Goal: Task Accomplishment & Management: Complete application form

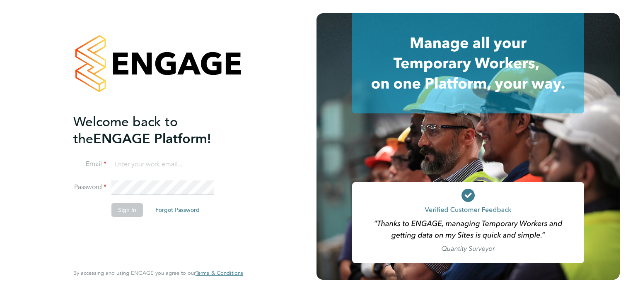
type input "colin.smith@click-cms.co.uk"
click at [132, 210] on button "Sign In" at bounding box center [126, 209] width 31 height 13
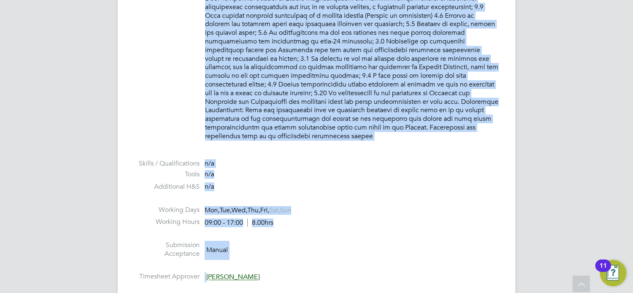
scroll to position [805, 0]
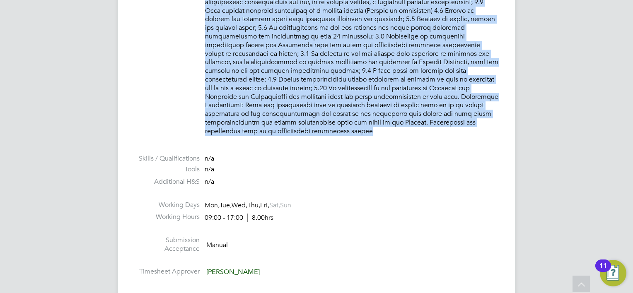
drag, startPoint x: 205, startPoint y: 154, endPoint x: 476, endPoint y: 143, distance: 271.0
copy p "PURPOSE OF JOB: • To have responsibility for courses and defined operational is…"
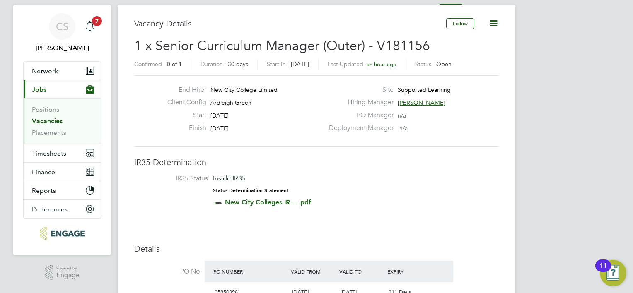
scroll to position [142, 0]
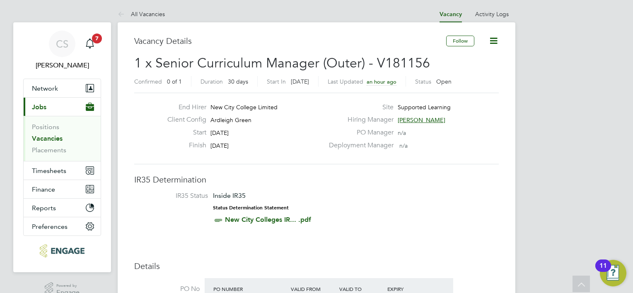
scroll to position [0, 0]
click at [75, 93] on button "Network" at bounding box center [62, 89] width 77 height 18
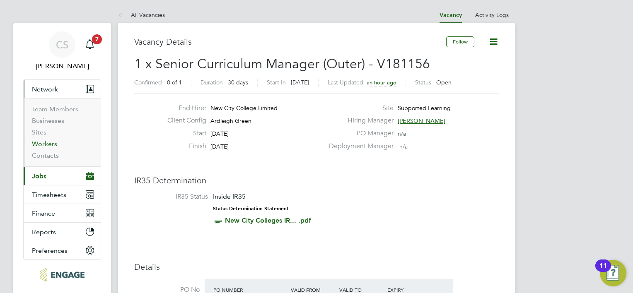
click at [51, 141] on link "Workers" at bounding box center [44, 144] width 25 height 8
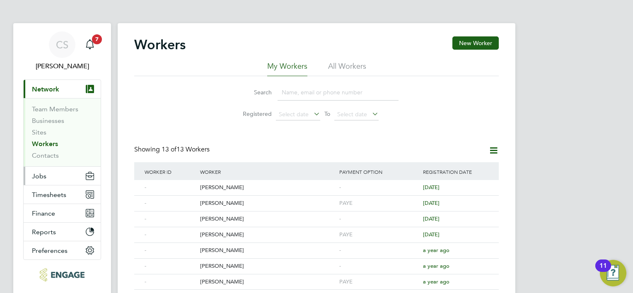
click at [74, 179] on button "Jobs" at bounding box center [62, 176] width 77 height 18
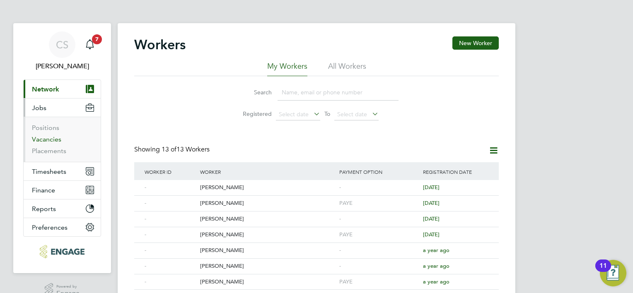
click at [60, 140] on link "Vacancies" at bounding box center [46, 139] width 29 height 8
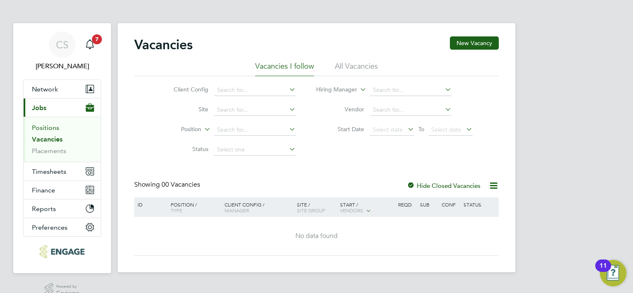
click at [53, 129] on link "Positions" at bounding box center [45, 128] width 27 height 8
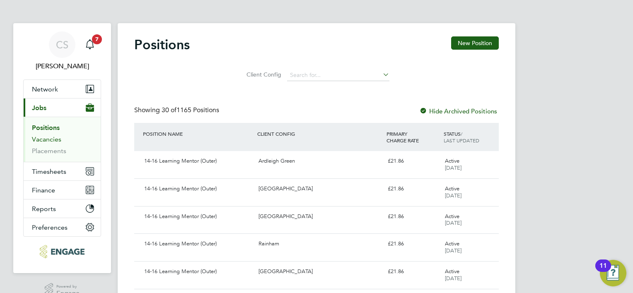
click at [50, 141] on link "Vacancies" at bounding box center [46, 139] width 29 height 8
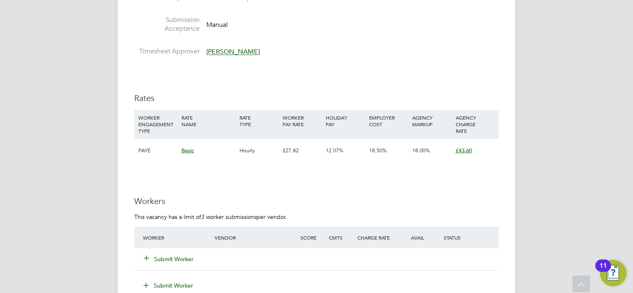
scroll to position [1035, 0]
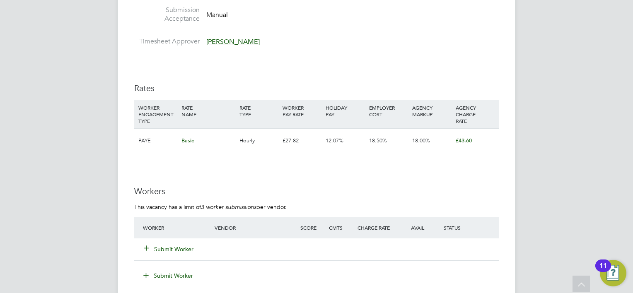
click at [177, 242] on div "Submit Worker" at bounding box center [184, 249] width 86 height 15
click at [176, 245] on button "Submit Worker" at bounding box center [169, 249] width 50 height 8
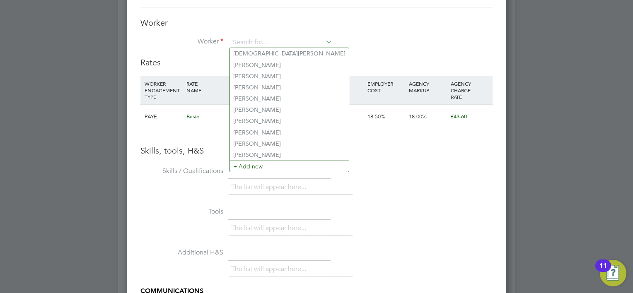
scroll to position [1159, 0]
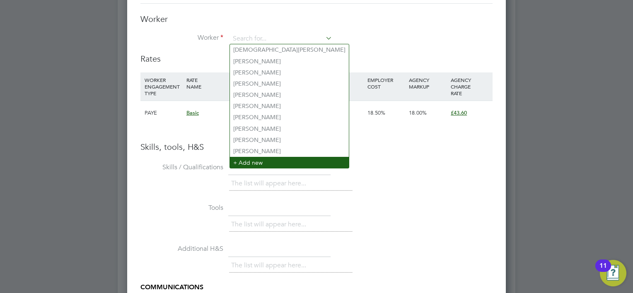
click at [250, 161] on li "+ Add new" at bounding box center [289, 162] width 119 height 11
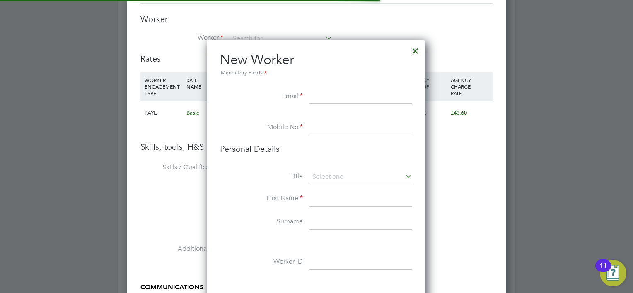
scroll to position [697, 219]
click at [484, 236] on li "Tools The list will appear here..." at bounding box center [316, 221] width 352 height 41
click at [417, 49] on div at bounding box center [415, 48] width 15 height 15
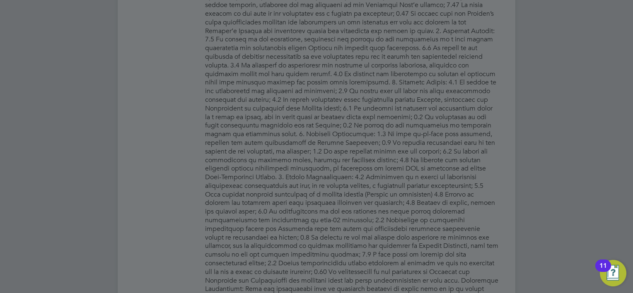
click at [397, 134] on div at bounding box center [316, 146] width 633 height 293
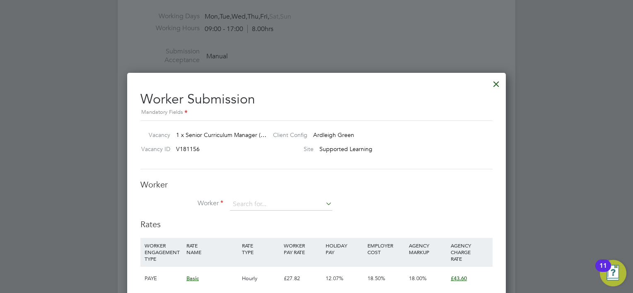
click at [495, 80] on div at bounding box center [496, 82] width 15 height 15
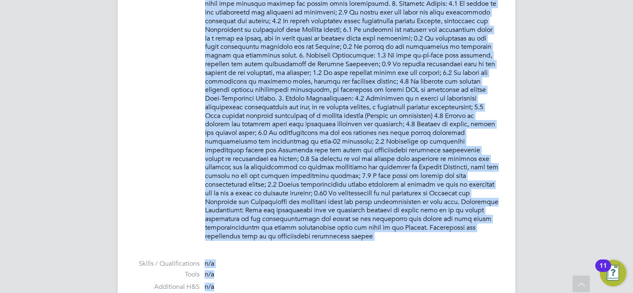
scroll to position [717, 0]
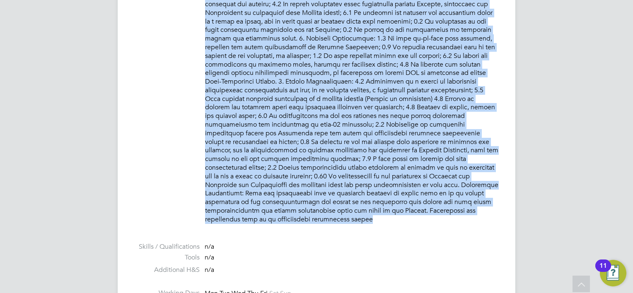
drag, startPoint x: 206, startPoint y: 124, endPoint x: 411, endPoint y: 214, distance: 224.0
drag, startPoint x: 411, startPoint y: 214, endPoint x: 340, endPoint y: 137, distance: 104.3
copy p "PURPOSE OF JOB: • To have responsibility for courses and defined operational is…"
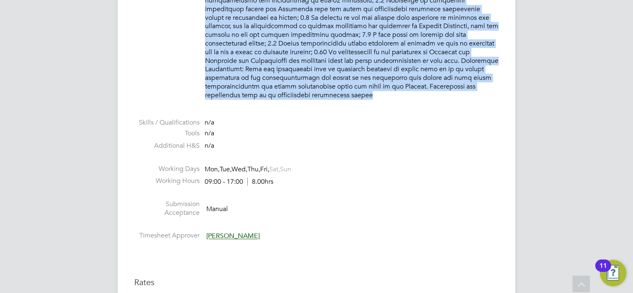
scroll to position [1048, 0]
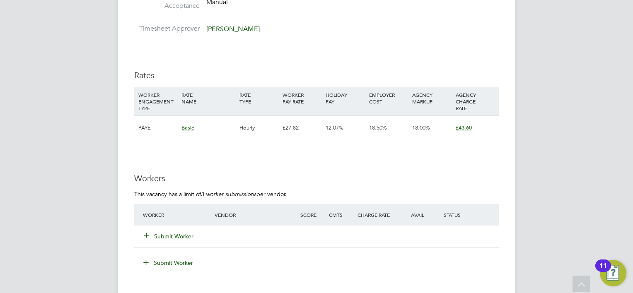
click at [186, 232] on button "Submit Worker" at bounding box center [169, 236] width 50 height 8
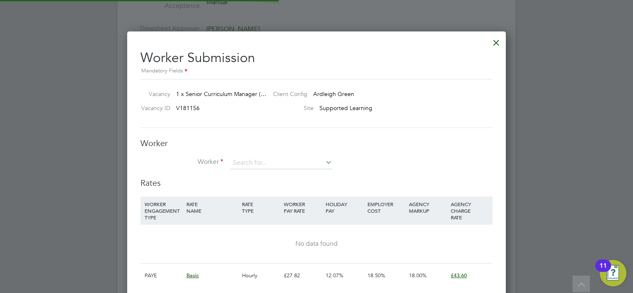
scroll to position [12, 215]
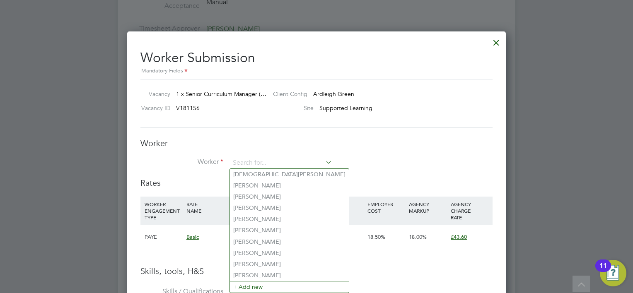
click at [376, 171] on li "Worker" at bounding box center [316, 167] width 352 height 21
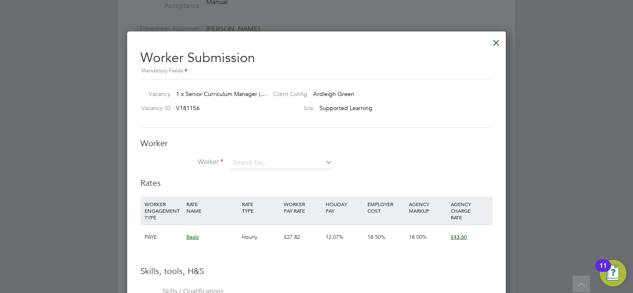
click at [324, 161] on icon at bounding box center [324, 163] width 0 height 12
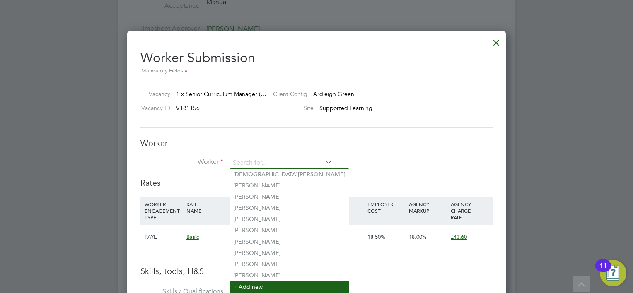
click at [262, 289] on li "+ Add new" at bounding box center [289, 286] width 119 height 11
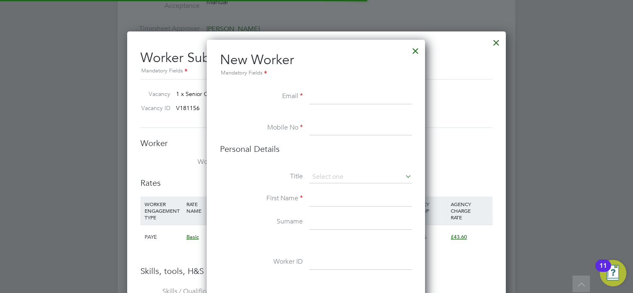
scroll to position [697, 219]
click at [320, 98] on input at bounding box center [360, 96] width 102 height 15
paste input "jasmindhillon@live.co.uk;"
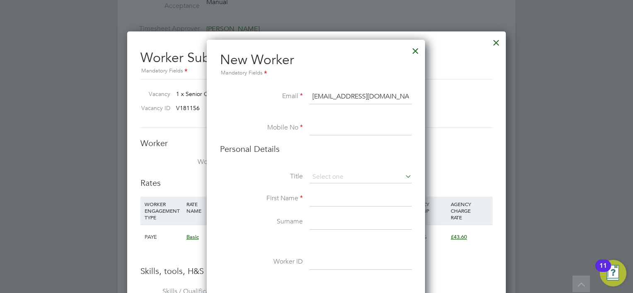
type input "jasmindhillon@live.co.uk;"
click at [333, 129] on input at bounding box center [360, 128] width 102 height 15
click at [327, 128] on input at bounding box center [360, 128] width 102 height 15
click at [319, 128] on input at bounding box center [360, 128] width 102 height 15
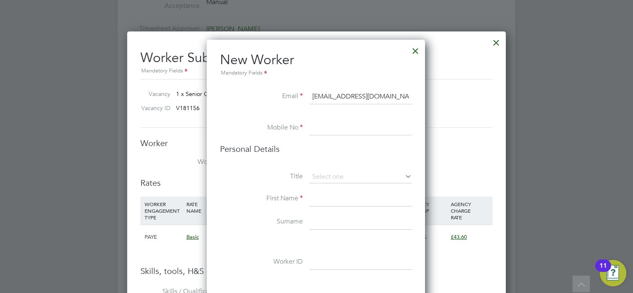
paste input "07455 538888"
type input "07455 538888"
click at [403, 176] on icon at bounding box center [403, 177] width 0 height 12
click at [403, 177] on icon at bounding box center [403, 177] width 0 height 12
click at [366, 202] on input at bounding box center [360, 199] width 102 height 15
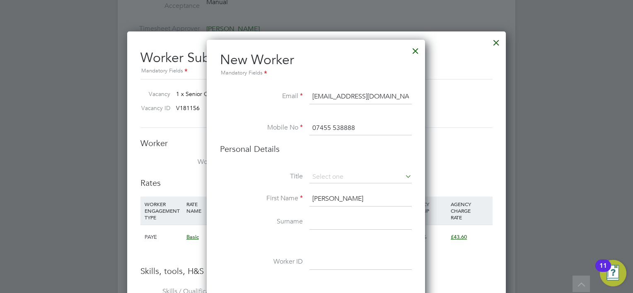
type input "Jasmin"
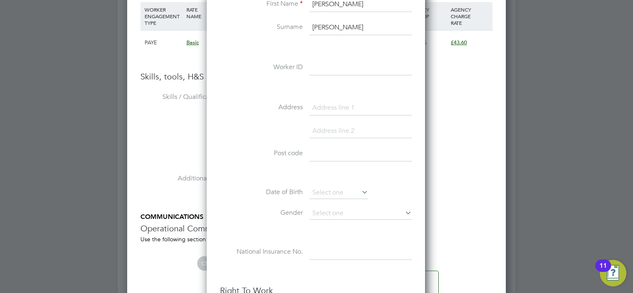
scroll to position [1247, 0]
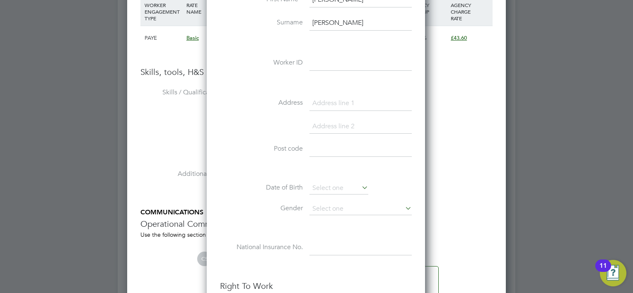
type input "Dhillon"
click at [360, 187] on icon at bounding box center [360, 188] width 0 height 12
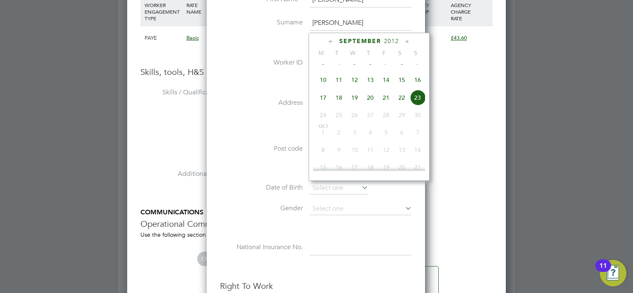
click at [392, 197] on li "Date of Birth" at bounding box center [316, 192] width 192 height 21
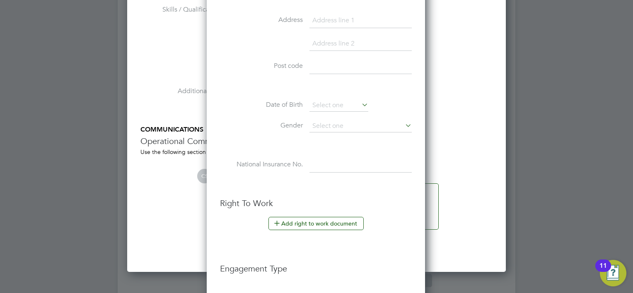
scroll to position [1413, 0]
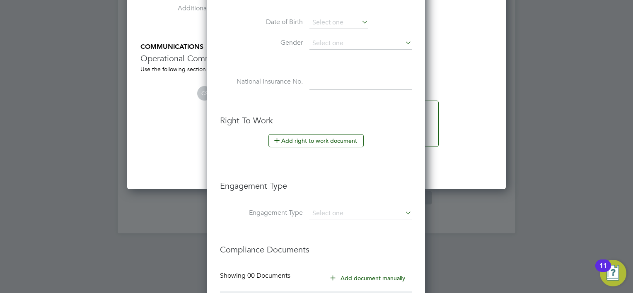
click at [403, 209] on icon at bounding box center [403, 213] width 0 height 12
click at [403, 210] on icon at bounding box center [403, 213] width 0 height 12
click at [354, 212] on input at bounding box center [360, 214] width 102 height 12
click at [347, 235] on li "PAYE Direct" at bounding box center [360, 235] width 103 height 12
type input "PAYE Direct"
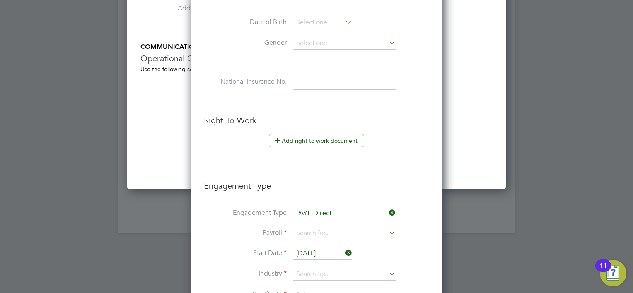
scroll to position [1454, 0]
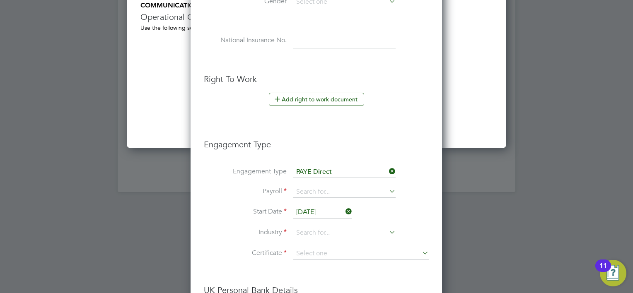
click at [387, 168] on icon at bounding box center [387, 172] width 0 height 12
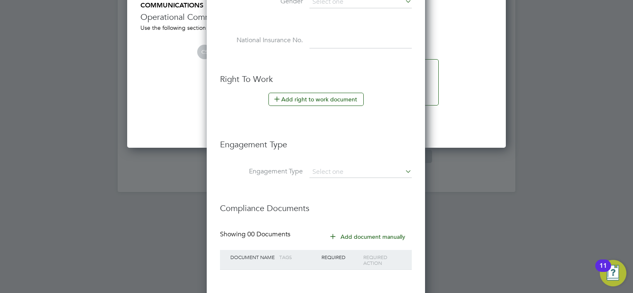
scroll to position [1492, 0]
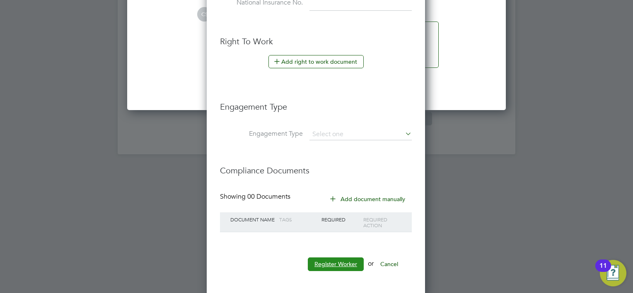
click at [343, 258] on button "Register Worker" at bounding box center [336, 264] width 56 height 13
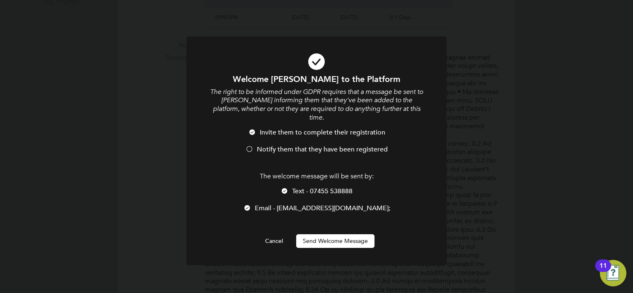
scroll to position [697, 219]
click at [342, 234] on button "Send Welcome Message" at bounding box center [335, 240] width 78 height 13
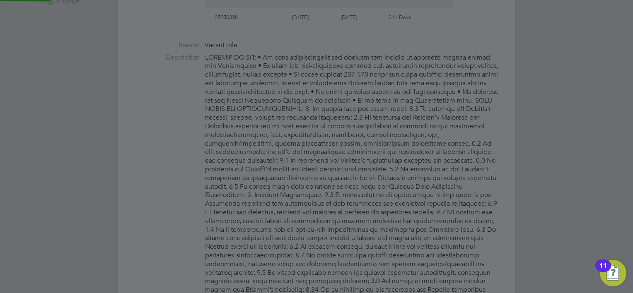
type input "Jasmin Dhillon"
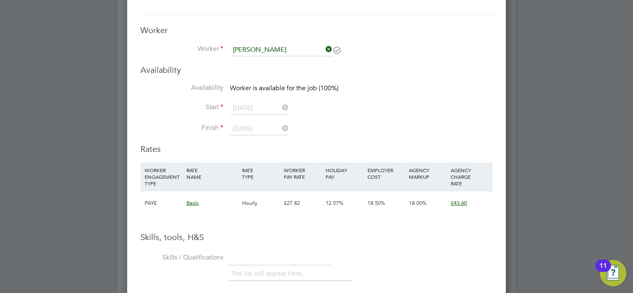
scroll to position [1131, 0]
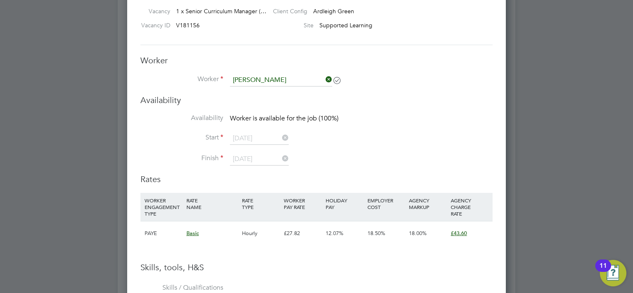
click at [459, 209] on div "AGENCY CHARGE RATE" at bounding box center [469, 207] width 42 height 28
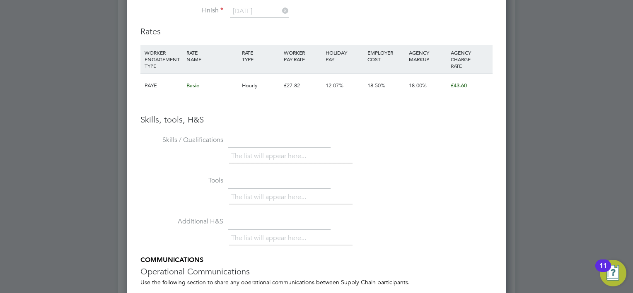
scroll to position [1179, 0]
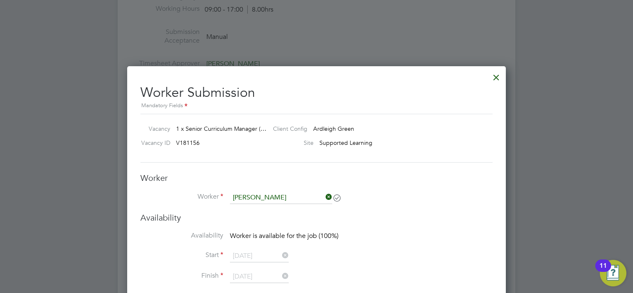
click at [382, 183] on div "Worker Worker Jasmin Dhillon Worker Engagement Type" at bounding box center [316, 193] width 352 height 40
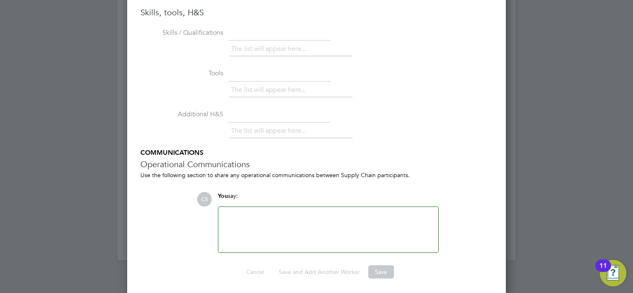
click at [320, 221] on div at bounding box center [328, 230] width 210 height 36
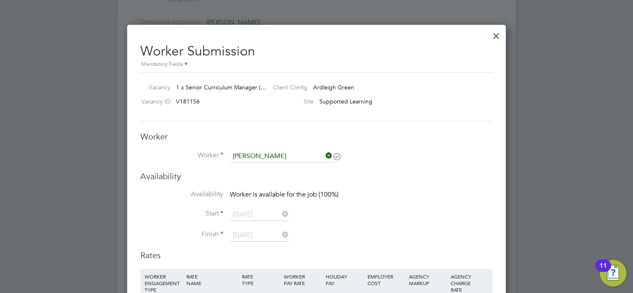
click at [495, 35] on div at bounding box center [496, 33] width 15 height 15
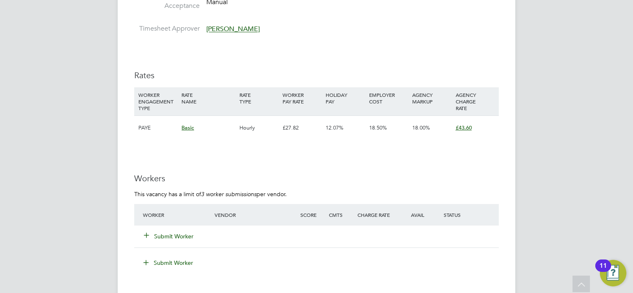
click at [174, 232] on button "Submit Worker" at bounding box center [169, 236] width 50 height 8
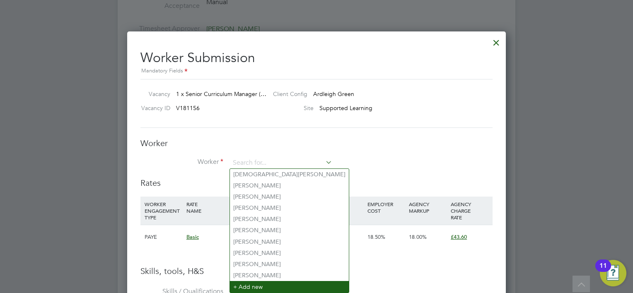
click at [259, 285] on li "+ Add new" at bounding box center [289, 286] width 119 height 11
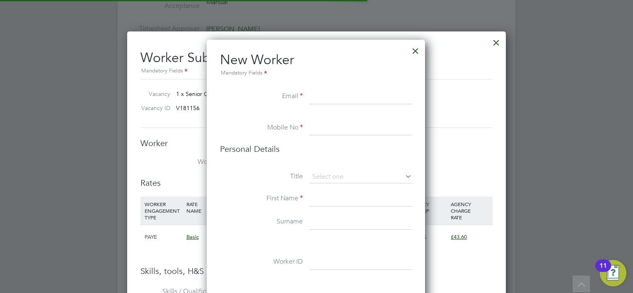
scroll to position [697, 219]
click at [417, 49] on div at bounding box center [415, 48] width 15 height 15
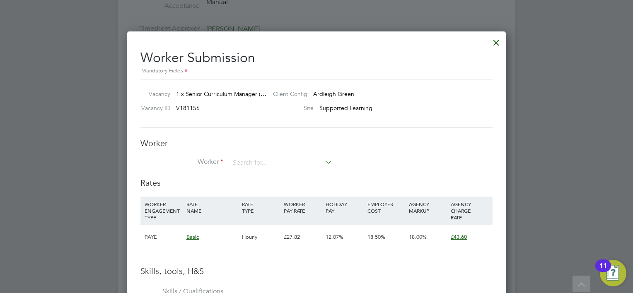
click at [324, 161] on icon at bounding box center [324, 163] width 0 height 12
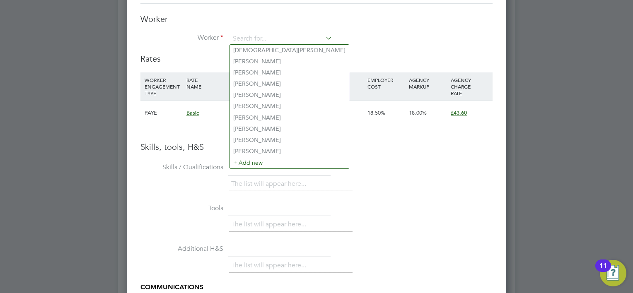
scroll to position [1006, 0]
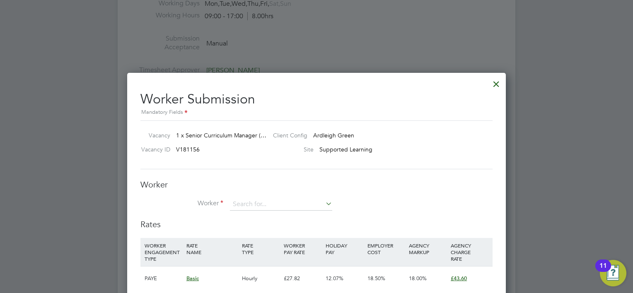
click at [494, 80] on div at bounding box center [496, 82] width 15 height 15
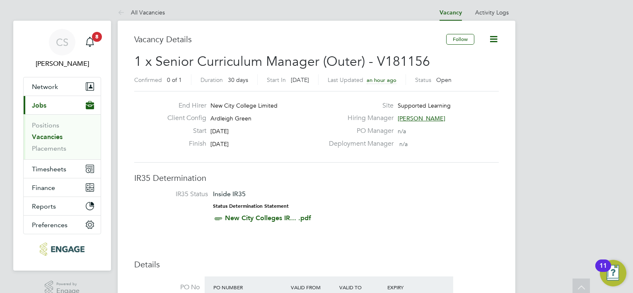
scroll to position [0, 0]
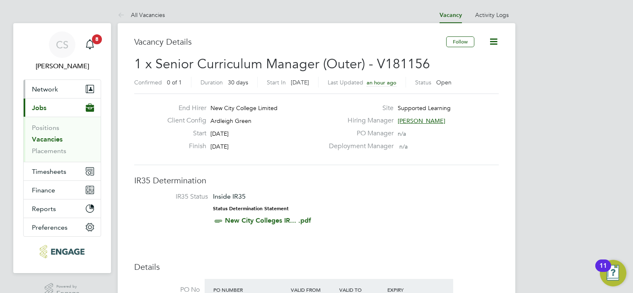
click at [48, 86] on span "Network" at bounding box center [45, 89] width 26 height 8
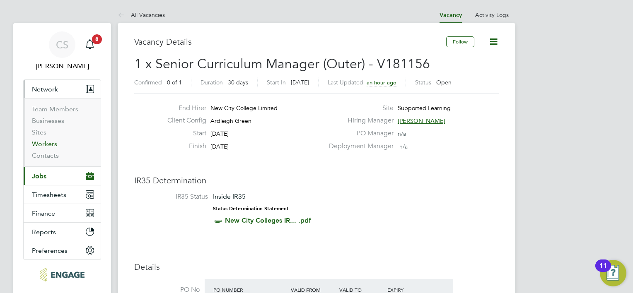
click at [51, 144] on link "Workers" at bounding box center [44, 144] width 25 height 8
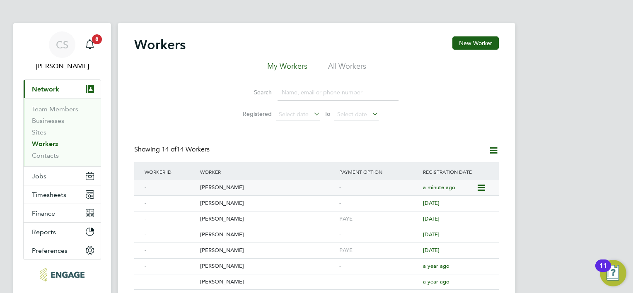
click at [258, 188] on div "Jasmin Dhillon" at bounding box center [267, 187] width 139 height 15
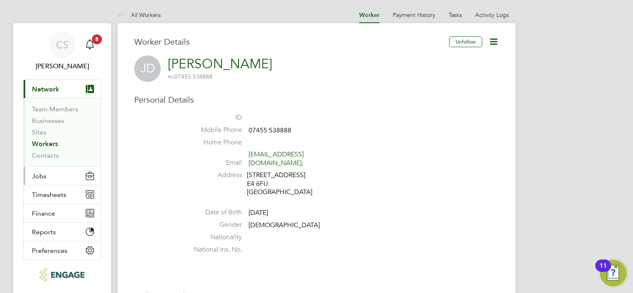
click at [63, 182] on button "Jobs" at bounding box center [62, 176] width 77 height 18
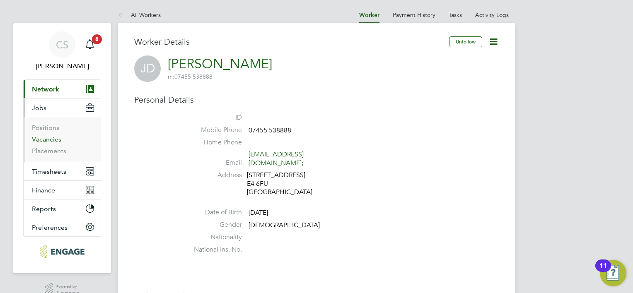
click at [56, 137] on link "Vacancies" at bounding box center [46, 139] width 29 height 8
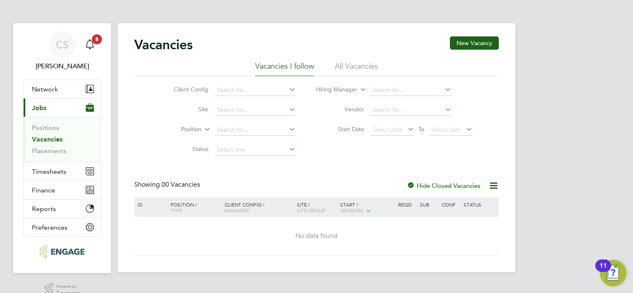
click at [412, 185] on div at bounding box center [411, 186] width 8 height 8
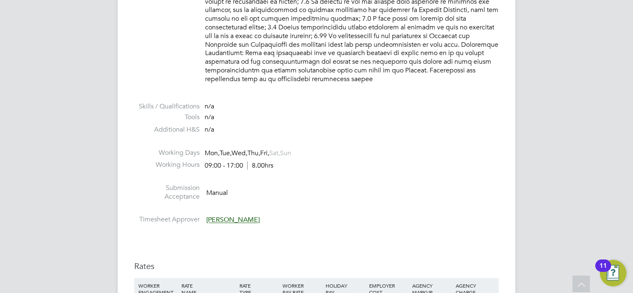
scroll to position [1076, 0]
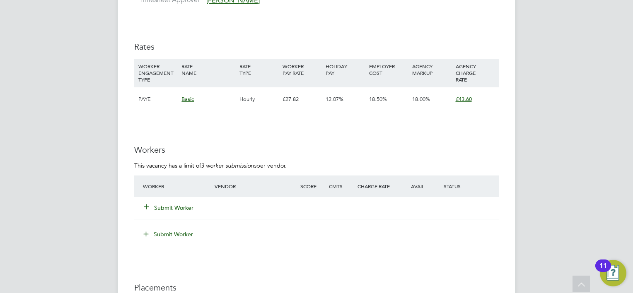
click at [183, 204] on button "Submit Worker" at bounding box center [169, 208] width 50 height 8
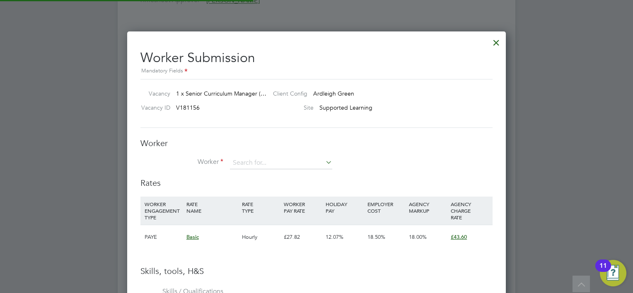
scroll to position [522, 379]
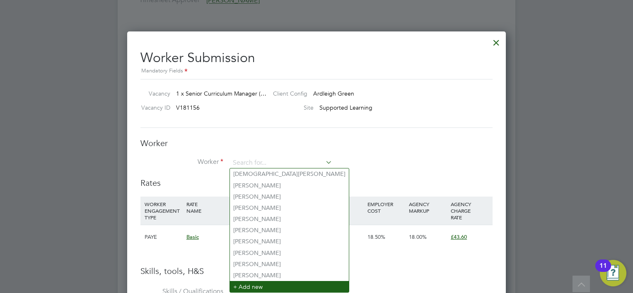
click at [250, 287] on li "+ Add new" at bounding box center [289, 286] width 119 height 11
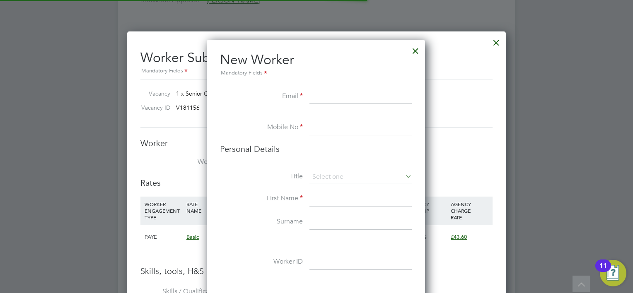
scroll to position [697, 219]
click at [344, 100] on input at bounding box center [360, 96] width 102 height 15
type input "[EMAIL_ADDRESS][DOMAIN_NAME];"
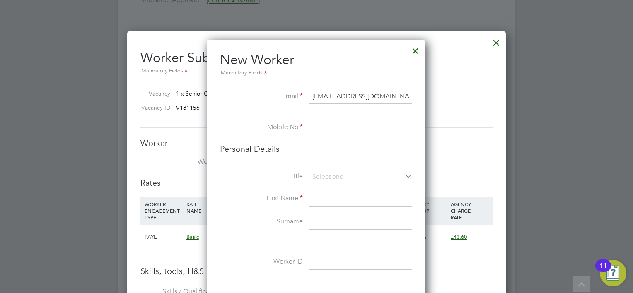
type input "07455 538888"
type input "Jasmin"
type input "Dhillon"
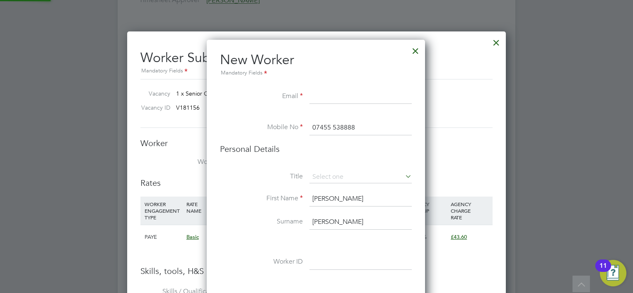
type input "jasmindhillon@live.co.uk;"
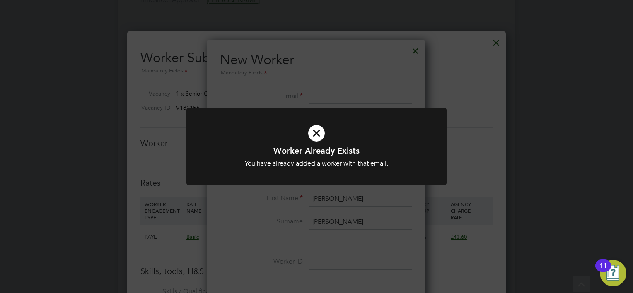
click at [323, 214] on div "Worker Already Exists You have already added a worker with that email. Cancel O…" at bounding box center [316, 146] width 633 height 293
click at [317, 136] on icon at bounding box center [316, 133] width 215 height 32
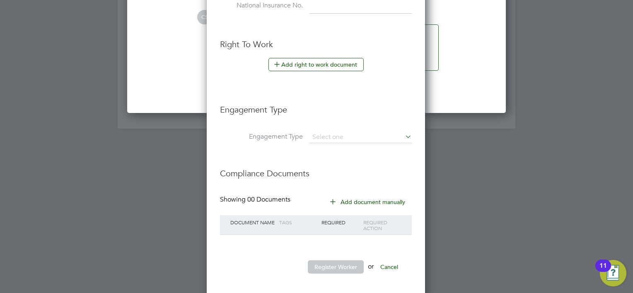
scroll to position [1520, 0]
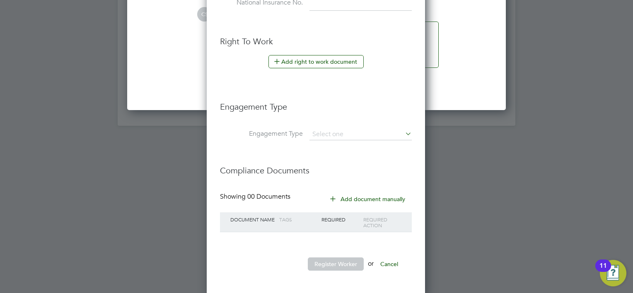
click at [396, 262] on button "Cancel" at bounding box center [388, 264] width 31 height 13
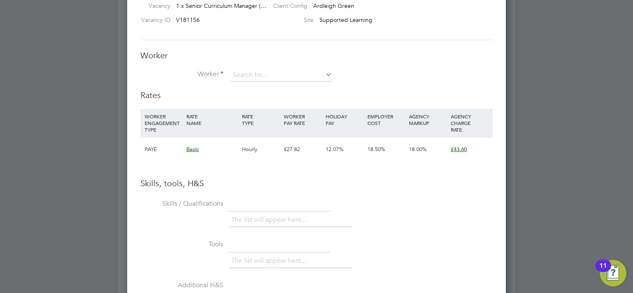
scroll to position [1201, 0]
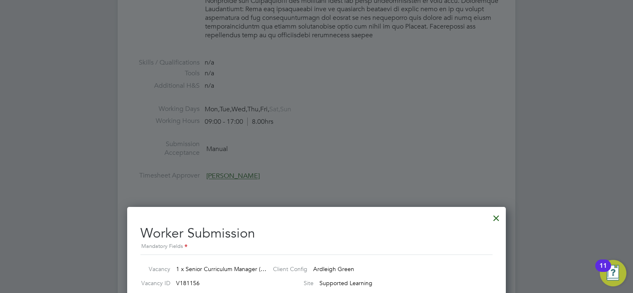
click at [493, 214] on div at bounding box center [496, 216] width 15 height 15
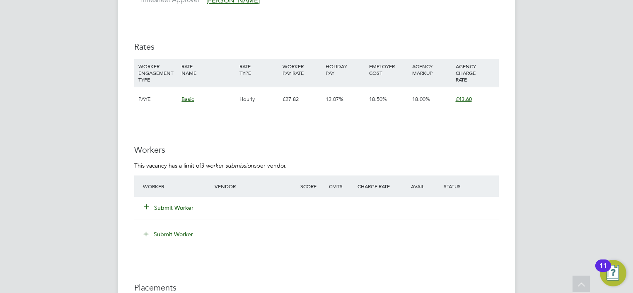
click at [171, 228] on button "Submit Worker" at bounding box center [168, 234] width 62 height 13
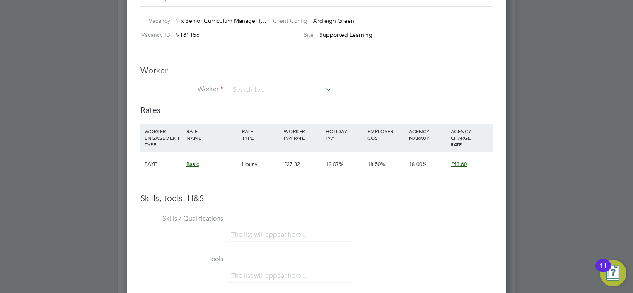
click at [324, 91] on icon at bounding box center [324, 90] width 0 height 12
click at [311, 210] on li "+ Add new" at bounding box center [289, 213] width 119 height 11
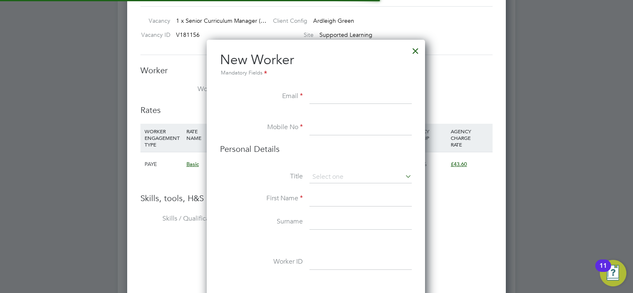
scroll to position [697, 219]
click at [333, 97] on input at bounding box center [360, 96] width 102 height 15
type input "[EMAIL_ADDRESS][DOMAIN_NAME];"
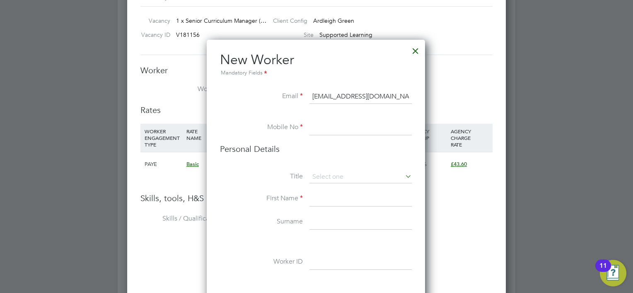
type input "07455 538888"
type input "Jasmin"
type input "Dhillon"
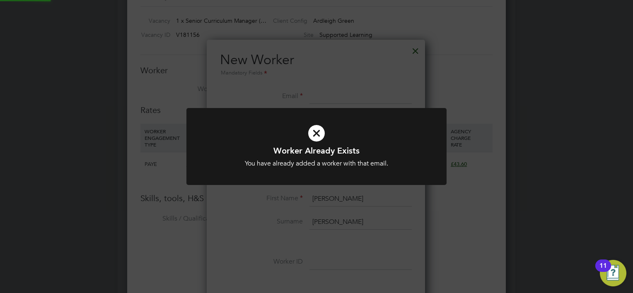
type input "[EMAIL_ADDRESS][DOMAIN_NAME];"
click at [320, 139] on icon at bounding box center [316, 133] width 215 height 32
click at [431, 54] on div "Worker Already Exists You have already added a worker with that email. Cancel O…" at bounding box center [316, 146] width 633 height 293
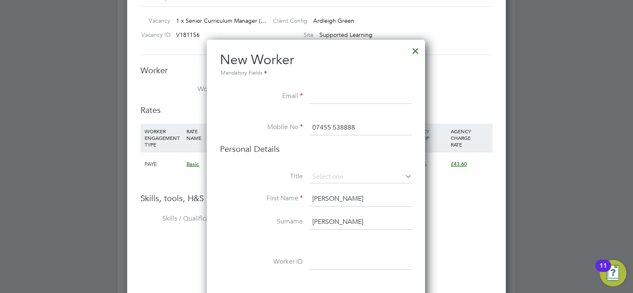
click at [416, 49] on div at bounding box center [415, 48] width 15 height 15
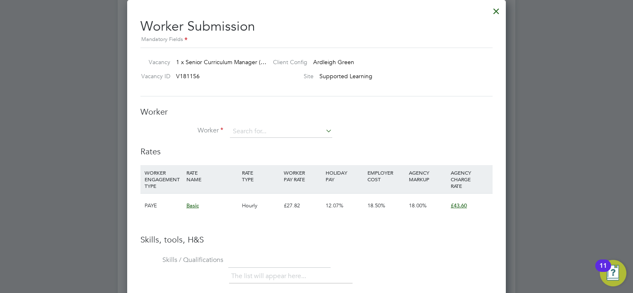
scroll to position [1108, 0]
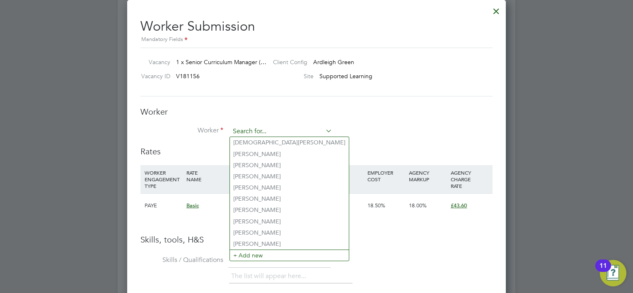
click at [261, 131] on input at bounding box center [281, 131] width 102 height 12
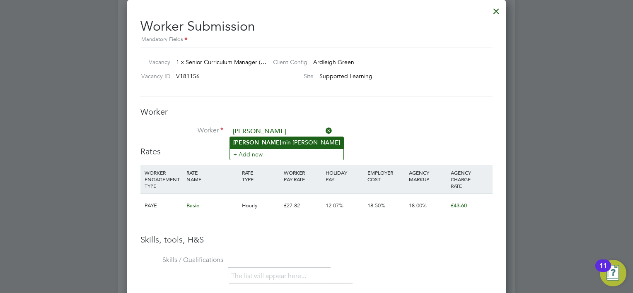
click at [258, 144] on li "Jas min Dhillon" at bounding box center [286, 142] width 113 height 11
type input "Jasmin Dhillon"
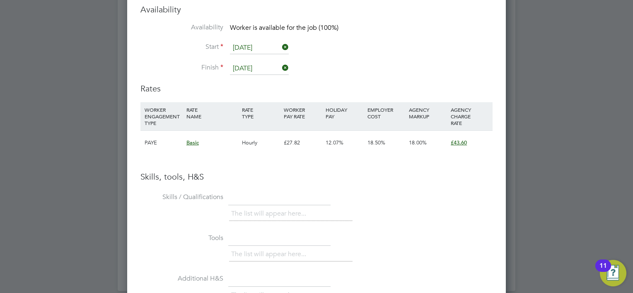
scroll to position [1356, 0]
drag, startPoint x: 462, startPoint y: 120, endPoint x: 441, endPoint y: 149, distance: 36.0
click at [433, 160] on li "WORKER ENGAGEMENT TYPE RATE NAME RATE TYPE WORKER PAY RATE HOLIDAY PAY EMPLOYER…" at bounding box center [316, 135] width 352 height 69
click at [455, 138] on span "£43.60" at bounding box center [458, 141] width 16 height 7
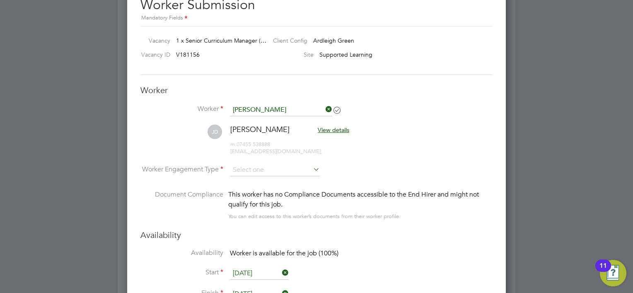
scroll to position [1149, 0]
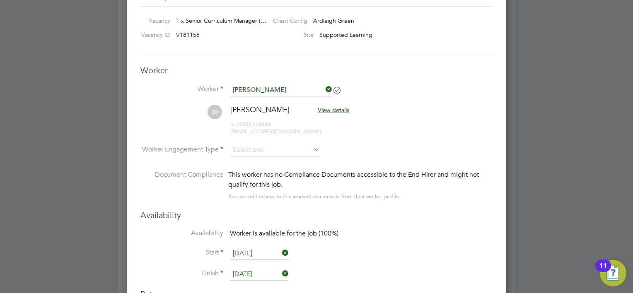
click at [326, 109] on span "View details" at bounding box center [333, 109] width 31 height 7
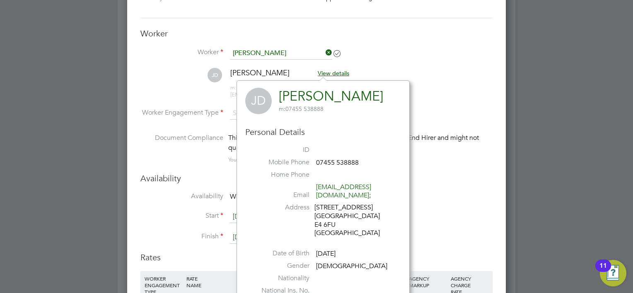
scroll to position [1232, 0]
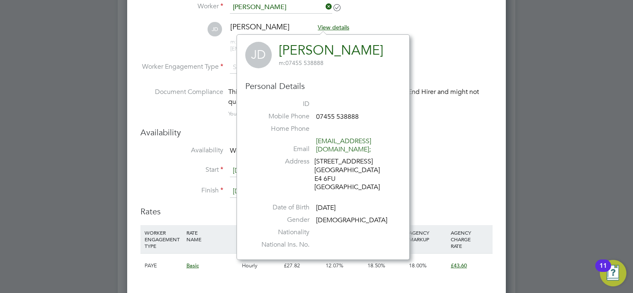
click at [431, 139] on div "Availability Availability Worker is available for the job (100%) Start 22 Sep 2…" at bounding box center [316, 166] width 352 height 79
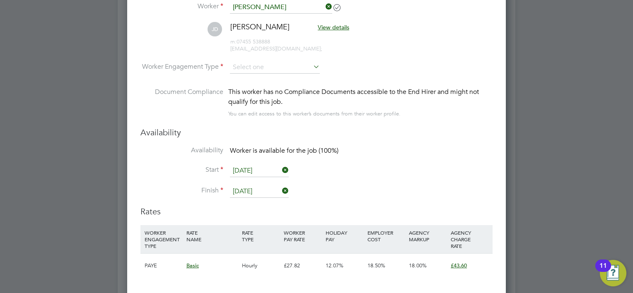
click at [311, 64] on icon at bounding box center [311, 67] width 0 height 12
click at [311, 68] on icon at bounding box center [311, 67] width 0 height 12
click at [311, 65] on icon at bounding box center [311, 67] width 0 height 12
click at [278, 67] on input at bounding box center [275, 67] width 90 height 12
click at [252, 86] on li "PAYE" at bounding box center [275, 88] width 90 height 11
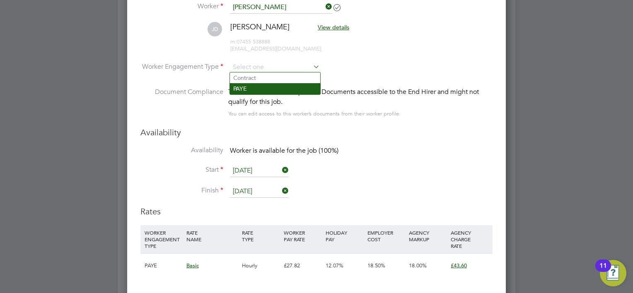
type input "PAYE"
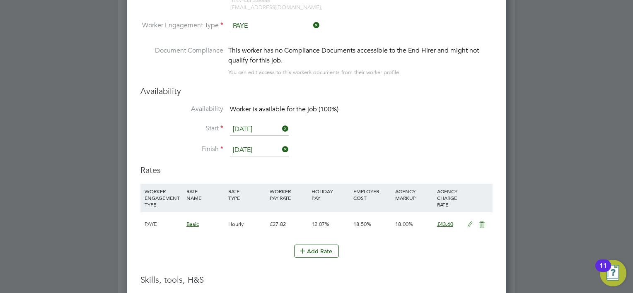
scroll to position [1274, 0]
click at [313, 247] on button "Add Rate" at bounding box center [316, 251] width 45 height 13
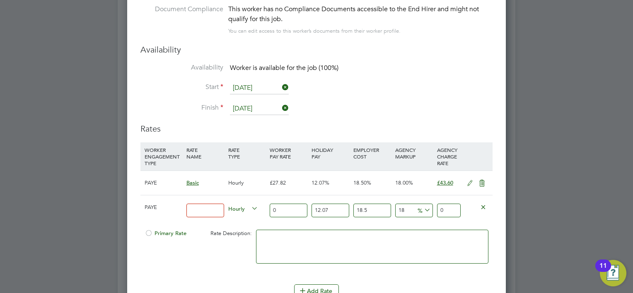
click at [214, 208] on input at bounding box center [205, 211] width 38 height 14
click at [212, 209] on input at bounding box center [205, 211] width 38 height 14
type input "basic"
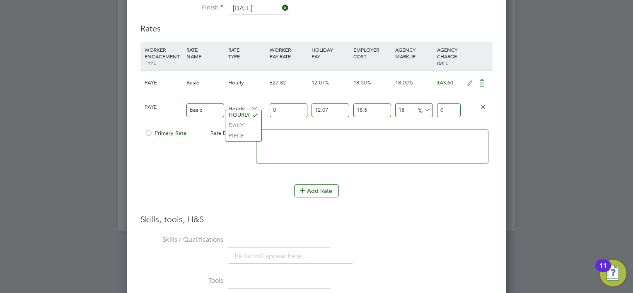
scroll to position [1418, 0]
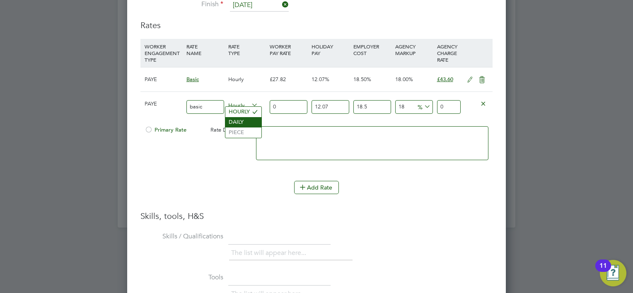
click at [227, 119] on li "DAILY" at bounding box center [243, 122] width 36 height 10
click at [292, 103] on input "0" at bounding box center [289, 107] width 38 height 14
paste input "312.55"
type input "0312.55"
type input "489.7892318655"
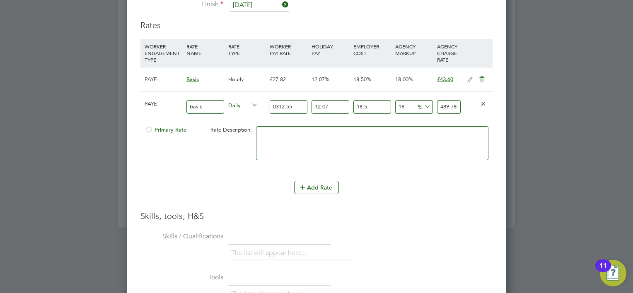
click at [297, 106] on input "0312.55" at bounding box center [289, 107] width 38 height 14
type input "0312.5"
type input "489.710878125"
type input "0312"
type input "488.92734072"
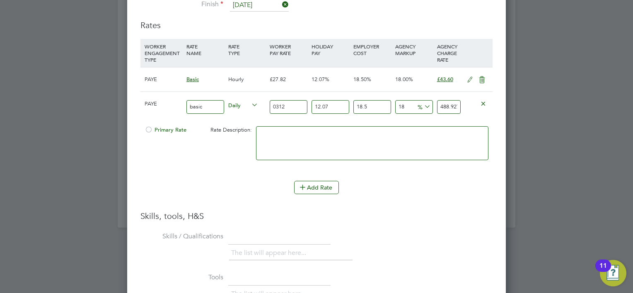
type input "031"
type input "48.57931911"
type input "03"
type input "4.70122443"
type input "0"
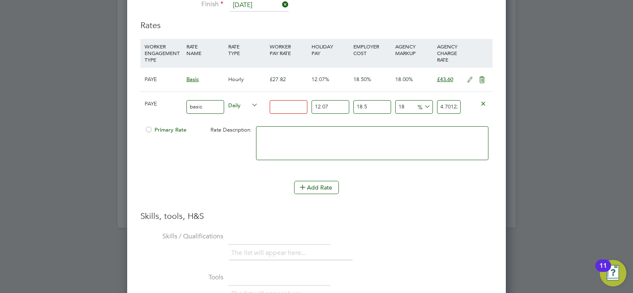
paste input "312.55"
type input "312.55"
type input "489.7892318655"
type input "312.55"
click at [354, 246] on div "The list will appear here..." at bounding box center [360, 254] width 263 height 17
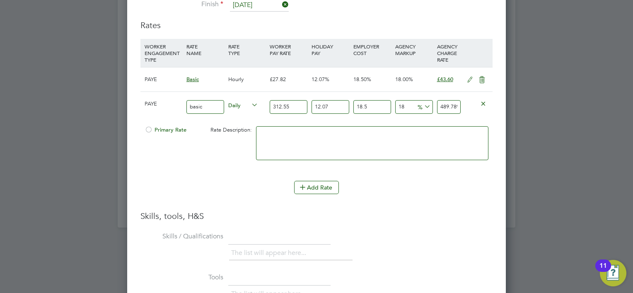
click at [329, 101] on input "12.07" at bounding box center [330, 107] width 38 height 14
click at [406, 104] on input "18" at bounding box center [414, 107] width 38 height 14
click at [422, 103] on icon at bounding box center [422, 107] width 0 height 12
click at [408, 106] on input "18" at bounding box center [414, 107] width 38 height 14
type input "1"
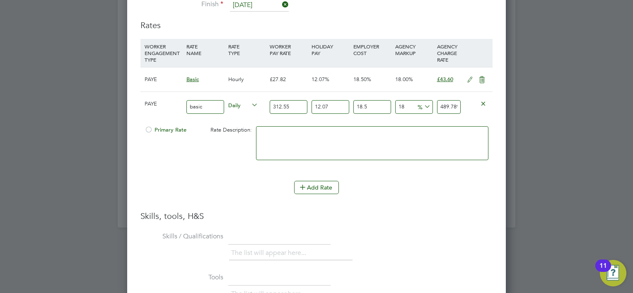
type input "419.22637642725"
type input "2"
type input "423.3771326295"
type input "28"
type input "531.296793888"
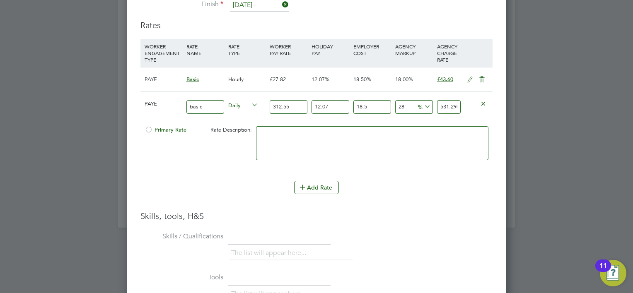
type input "28"
click at [372, 190] on div "Add Rate" at bounding box center [316, 187] width 352 height 13
drag, startPoint x: 274, startPoint y: 104, endPoint x: 369, endPoint y: 101, distance: 95.3
click at [369, 101] on div "PAYE basic Daily 312.55 12.07 n/a 18.5 n/a 28 116.221173663 % 531.296793888" at bounding box center [316, 106] width 352 height 31
click at [368, 200] on li "WORKER ENGAGEMENT TYPE RATE NAME RATE TYPE WORKER PAY RATE HOLIDAY PAY EMPLOYER…" at bounding box center [316, 125] width 352 height 172
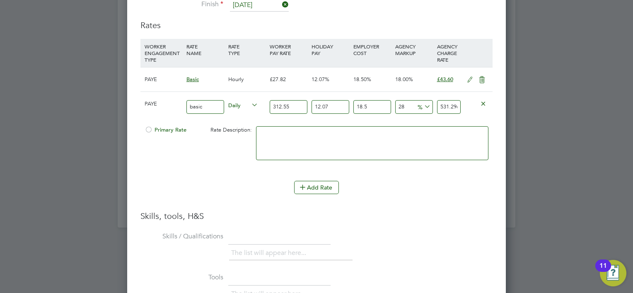
click at [482, 78] on icon at bounding box center [482, 80] width 10 height 7
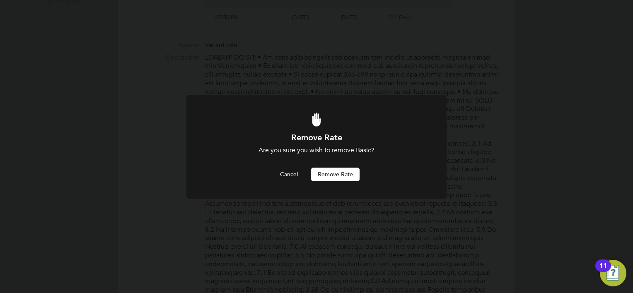
click at [338, 172] on button "Remove rate" at bounding box center [335, 174] width 48 height 13
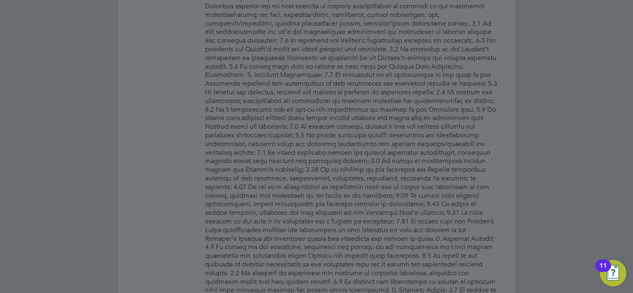
scroll to position [500, 0]
click at [338, 172] on div at bounding box center [316, 146] width 633 height 293
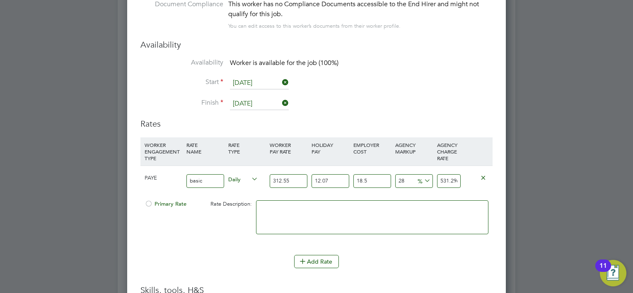
scroll to position [1328, 0]
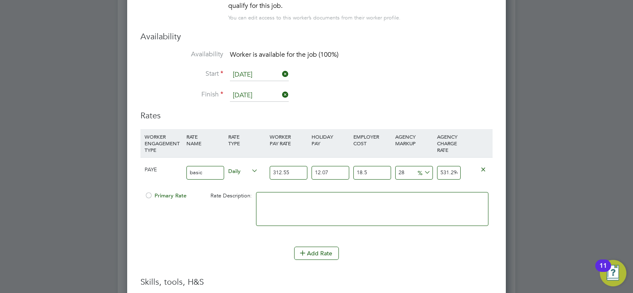
click at [328, 167] on input "12.07" at bounding box center [330, 173] width 38 height 14
drag, startPoint x: 328, startPoint y: 167, endPoint x: 313, endPoint y: 169, distance: 15.8
click at [313, 169] on input "12.07" at bounding box center [330, 173] width 38 height 14
paste input "37.72"
type input "37.72"
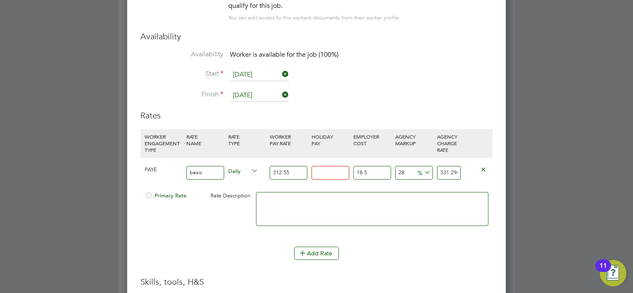
type input "652.897246848"
click at [326, 198] on textarea at bounding box center [372, 209] width 232 height 34
drag, startPoint x: 332, startPoint y: 168, endPoint x: 310, endPoint y: 169, distance: 22.8
click at [310, 169] on div "37.72 n/a" at bounding box center [330, 173] width 42 height 30
type input "1"
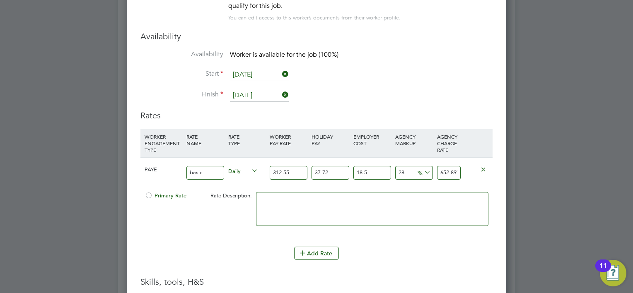
type input "478.8165984"
type input "12"
type input "530.9649408"
type input "12.07"
type input "531.296793888"
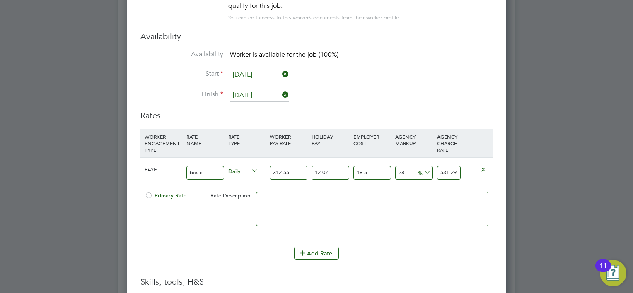
type input "12.07"
click at [378, 227] on li at bounding box center [372, 213] width 232 height 42
click at [303, 273] on li "WORKER ENGAGEMENT TYPE RATE NAME RATE TYPE WORKER PAY RATE HOLIDAY PAY EMPLOYER…" at bounding box center [316, 202] width 352 height 147
click at [277, 194] on textarea at bounding box center [372, 209] width 232 height 34
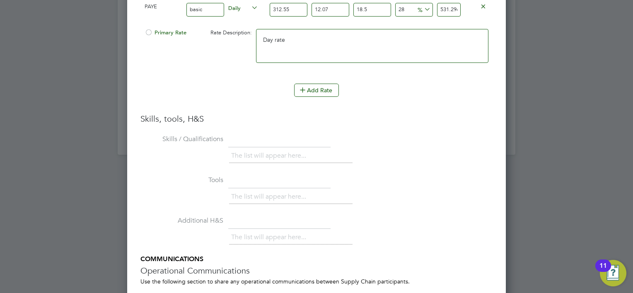
scroll to position [1494, 0]
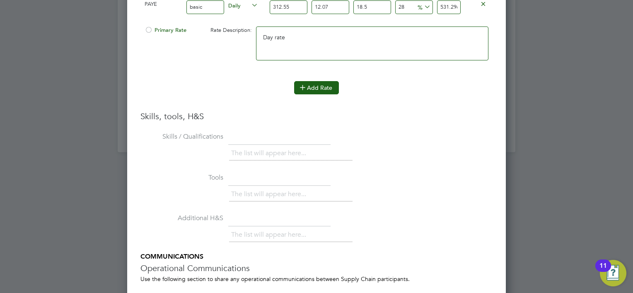
type textarea "Day rate"
click at [318, 84] on button "Add Rate" at bounding box center [316, 87] width 45 height 13
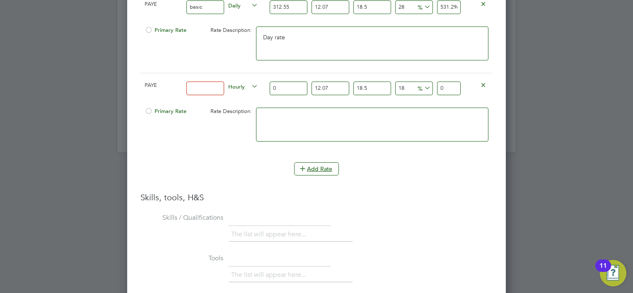
scroll to position [1370, 0]
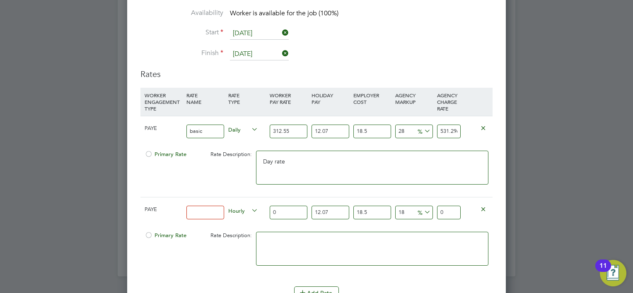
click at [482, 206] on icon at bounding box center [483, 209] width 6 height 6
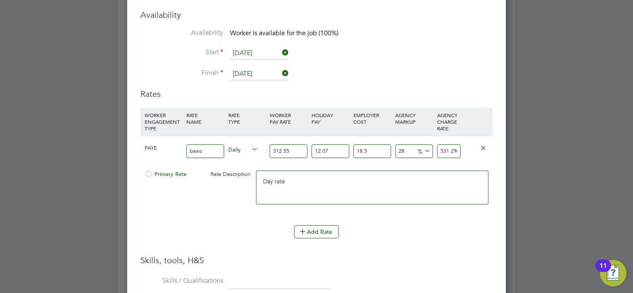
scroll to position [1348, 0]
click at [450, 124] on div "AGENCY CHARGE RATE" at bounding box center [449, 123] width 28 height 28
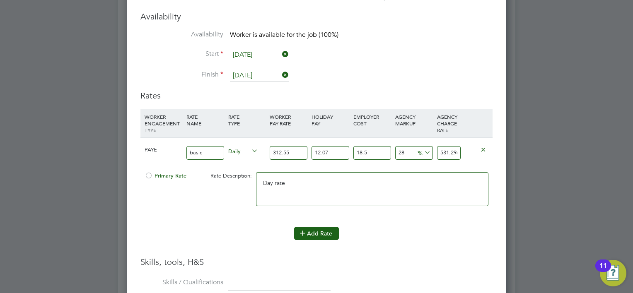
click at [321, 227] on button "Add Rate" at bounding box center [316, 233] width 45 height 13
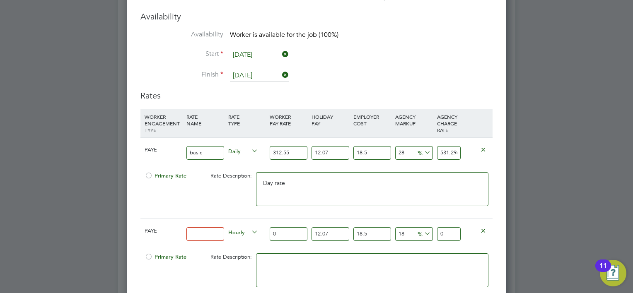
click at [482, 227] on icon at bounding box center [483, 230] width 6 height 6
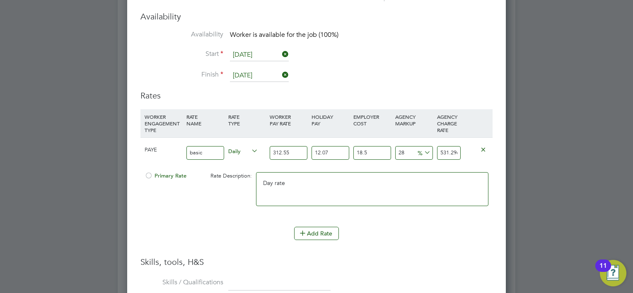
click at [222, 194] on div "Primary Rate Rate Description: Day rate" at bounding box center [316, 193] width 352 height 51
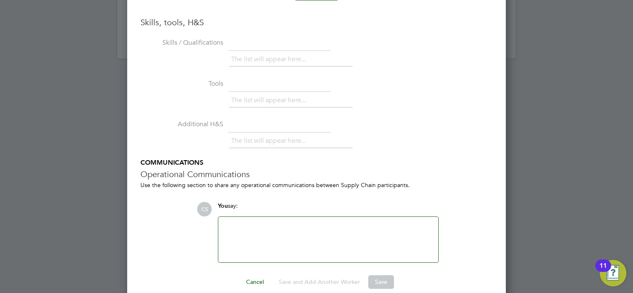
scroll to position [1596, 0]
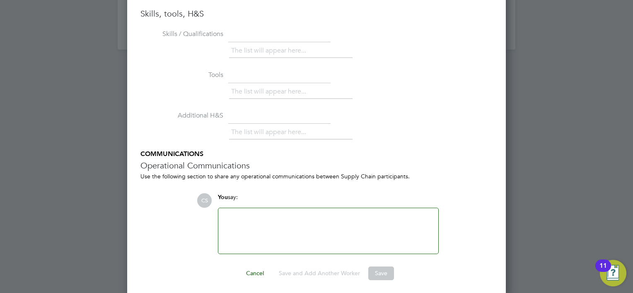
click at [260, 218] on div at bounding box center [328, 231] width 210 height 36
click at [376, 269] on button "Save" at bounding box center [381, 273] width 26 height 13
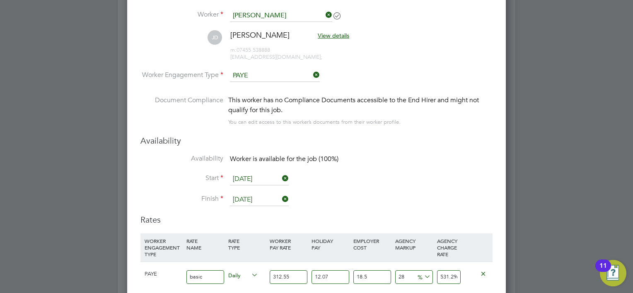
scroll to position [1265, 0]
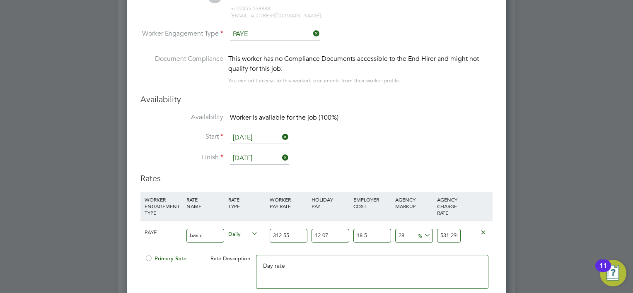
click at [149, 258] on div at bounding box center [148, 261] width 8 height 6
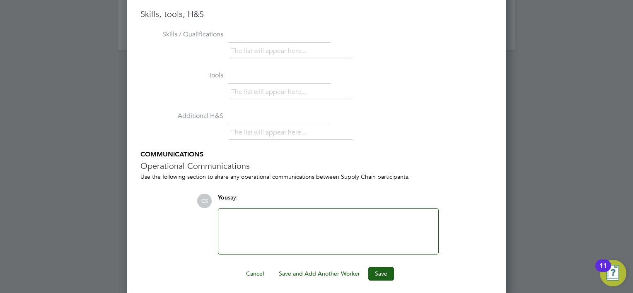
scroll to position [1596, 0]
click at [371, 271] on button "Save" at bounding box center [381, 273] width 26 height 13
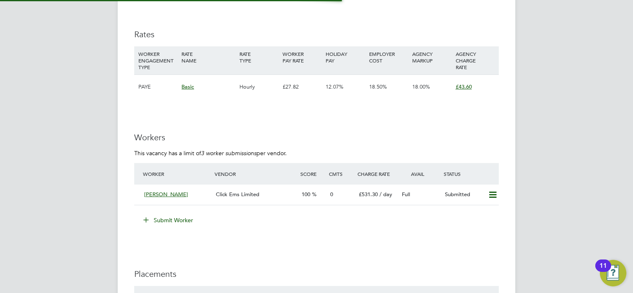
scroll to position [1076, 0]
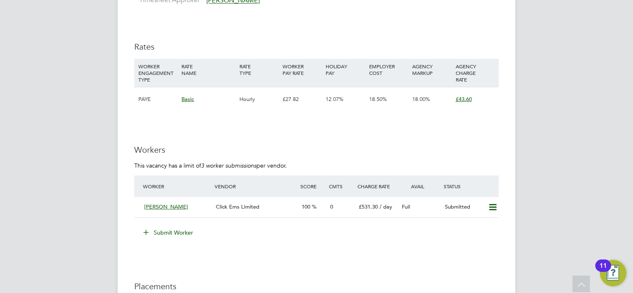
click at [450, 87] on div "18.00%" at bounding box center [431, 99] width 43 height 24
click at [393, 74] on div "WORKER ENGAGEMENT TYPE RATE NAME RATE TYPE WORKER PAY RATE HOLIDAY PAY EMPLOYER…" at bounding box center [316, 73] width 364 height 28
click at [166, 226] on button "Submit Worker" at bounding box center [168, 232] width 62 height 13
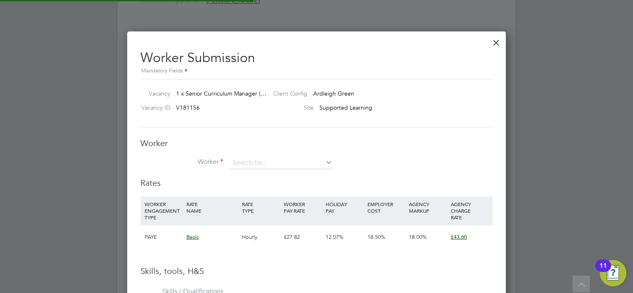
scroll to position [522, 379]
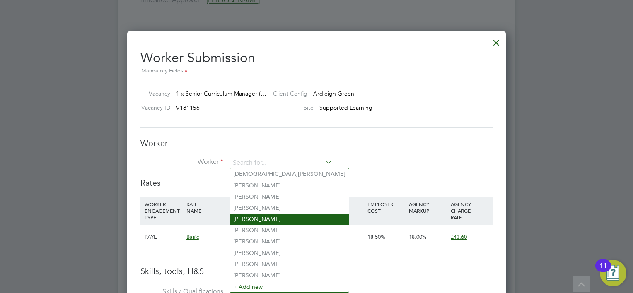
click at [268, 216] on li "Nicky Straughan" at bounding box center [289, 219] width 119 height 11
type input "Nicky Straughan"
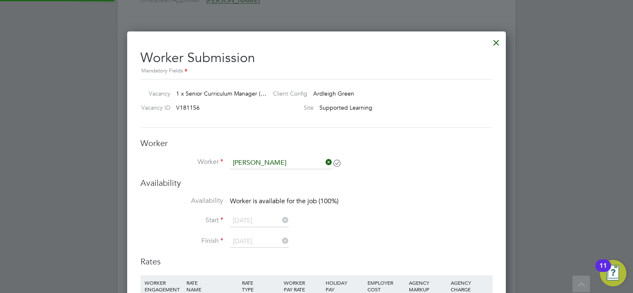
scroll to position [600, 379]
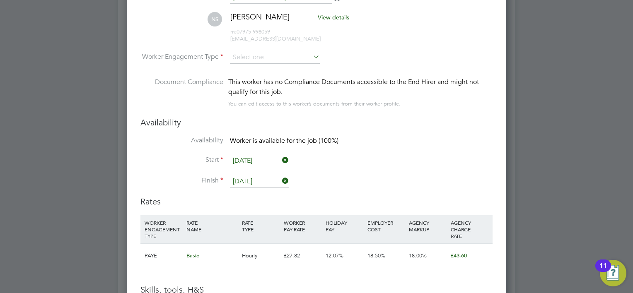
click at [311, 55] on icon at bounding box center [311, 57] width 0 height 12
click at [311, 58] on icon at bounding box center [311, 57] width 0 height 12
click at [265, 58] on input at bounding box center [275, 57] width 90 height 12
click at [255, 77] on li "PAYE" at bounding box center [275, 78] width 90 height 11
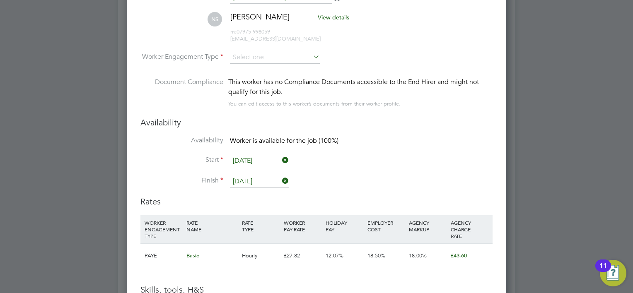
type input "PAYE"
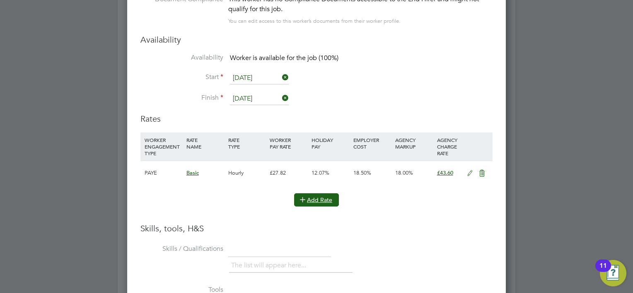
click at [321, 200] on button "Add Rate" at bounding box center [316, 199] width 45 height 13
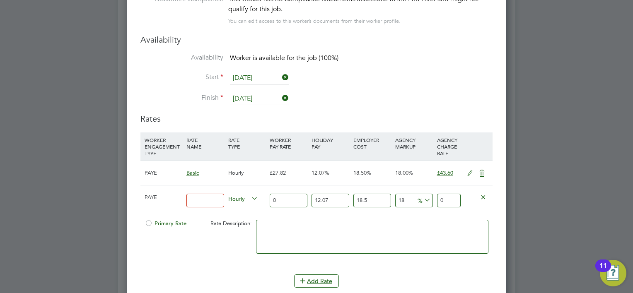
click at [212, 197] on input at bounding box center [205, 201] width 38 height 14
click at [294, 200] on input "0" at bounding box center [289, 201] width 38 height 14
click at [250, 197] on icon at bounding box center [250, 199] width 0 height 12
click at [250, 194] on icon at bounding box center [250, 199] width 0 height 12
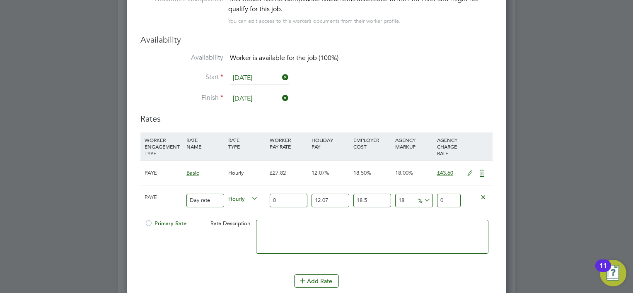
click at [250, 193] on icon at bounding box center [250, 199] width 0 height 12
click at [215, 197] on input "Day rate" at bounding box center [205, 201] width 38 height 14
drag, startPoint x: 215, startPoint y: 197, endPoint x: 185, endPoint y: 197, distance: 29.4
click at [185, 197] on div "Day rate" at bounding box center [205, 200] width 42 height 30
type input "basic"
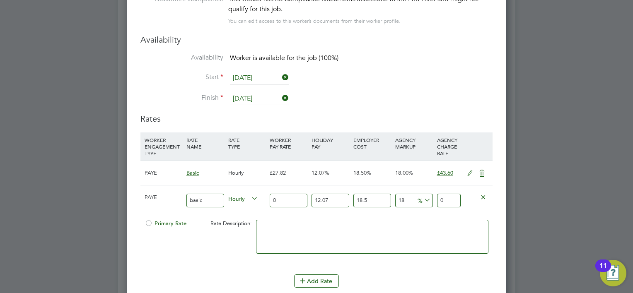
click at [250, 197] on icon at bounding box center [250, 199] width 0 height 12
click at [250, 194] on icon at bounding box center [250, 199] width 0 height 12
click at [224, 220] on span "Rate Description:" at bounding box center [230, 223] width 41 height 7
click at [277, 196] on input "0" at bounding box center [289, 201] width 38 height 14
click at [481, 170] on icon at bounding box center [482, 173] width 10 height 7
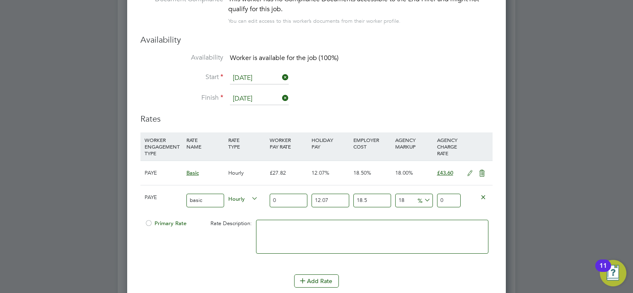
scroll to position [0, 0]
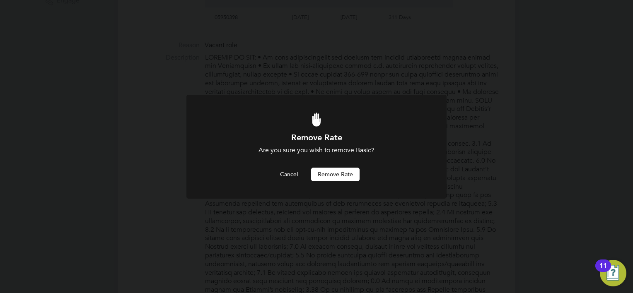
click at [345, 174] on button "Remove rate" at bounding box center [335, 174] width 48 height 13
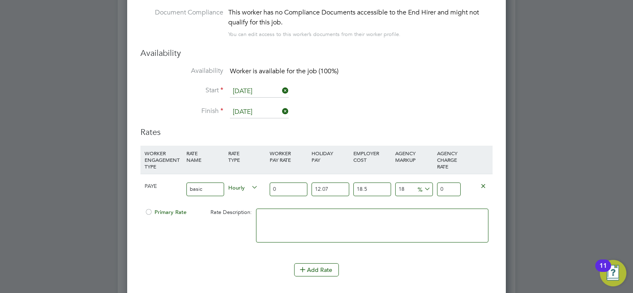
scroll to position [1328, 0]
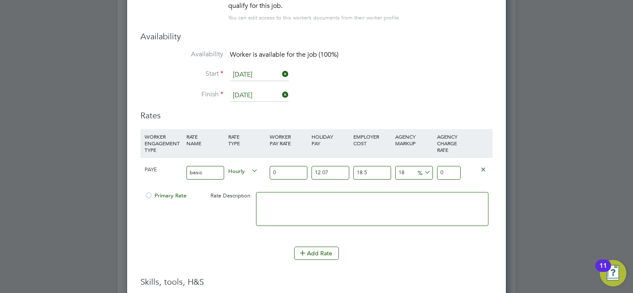
click at [250, 167] on icon at bounding box center [250, 171] width 0 height 12
click at [240, 168] on span "Hourly" at bounding box center [243, 170] width 30 height 9
click at [240, 188] on li "DAILY" at bounding box center [243, 188] width 36 height 10
click at [281, 166] on input "0" at bounding box center [289, 173] width 38 height 14
click at [289, 170] on input "0" at bounding box center [289, 173] width 38 height 14
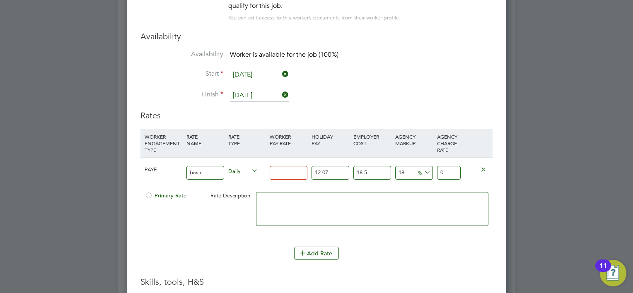
paste input "290.23"
type input "290.23"
type input "454.8121221063"
type input "290.23"
click at [402, 169] on input "18" at bounding box center [414, 173] width 38 height 14
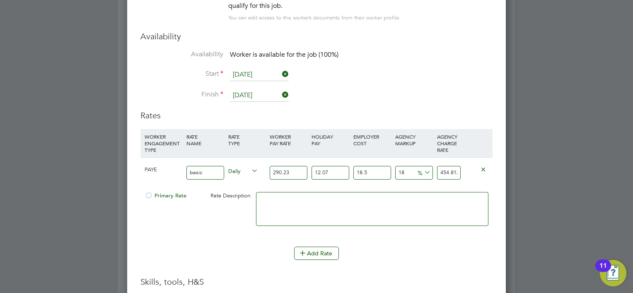
type input "8"
type input "416.2687219278"
type input "28"
type input "493.3555222848"
type input "28"
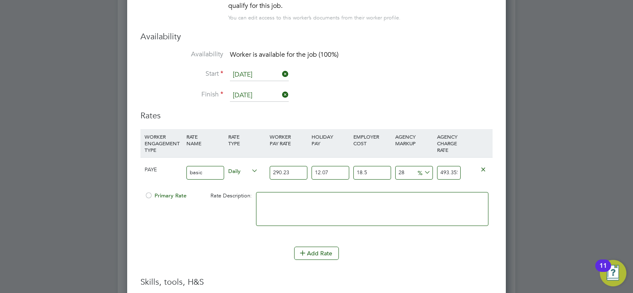
click at [309, 200] on textarea at bounding box center [372, 209] width 232 height 34
click at [315, 200] on textarea "Daily rate" at bounding box center [372, 209] width 232 height 34
type textarea "Daily rate"
click at [311, 215] on textarea "Daily rate" at bounding box center [372, 209] width 232 height 34
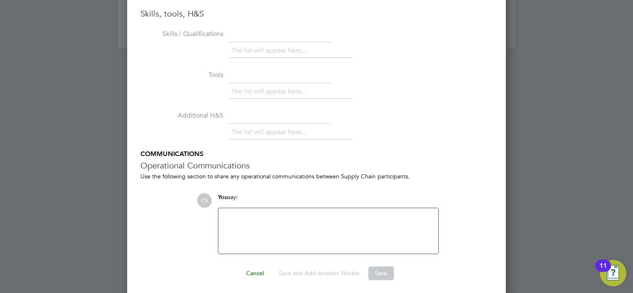
scroll to position [1431, 0]
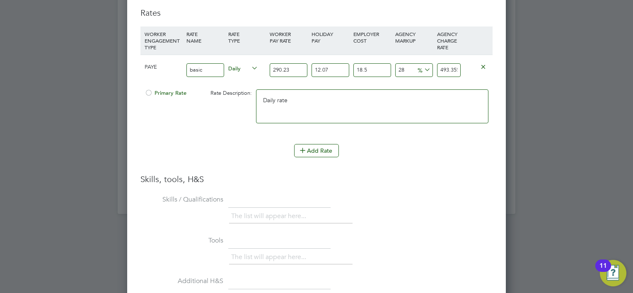
click at [176, 89] on span "Primary Rate" at bounding box center [165, 92] width 42 height 7
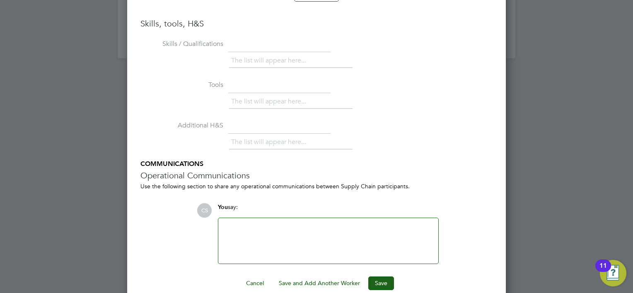
scroll to position [1596, 0]
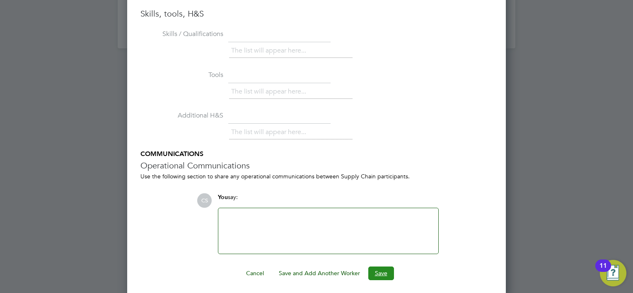
click at [379, 269] on button "Save" at bounding box center [381, 273] width 26 height 13
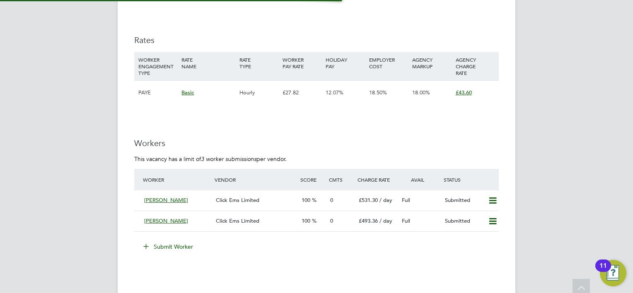
scroll to position [1076, 0]
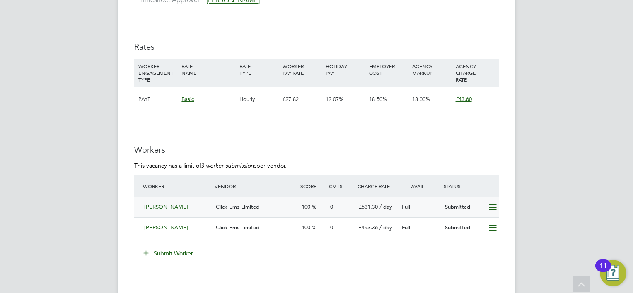
click at [497, 204] on icon at bounding box center [492, 207] width 10 height 7
click at [496, 204] on icon at bounding box center [492, 207] width 10 height 7
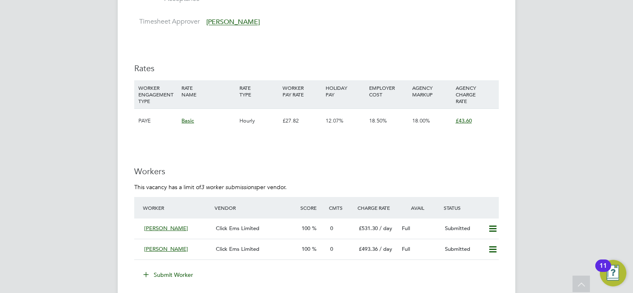
scroll to position [1035, 0]
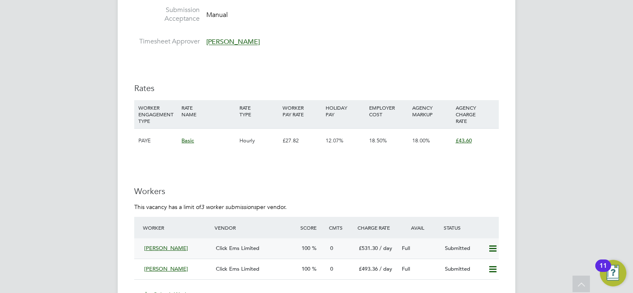
click at [159, 245] on span "Jasmin Dhillon" at bounding box center [166, 248] width 44 height 7
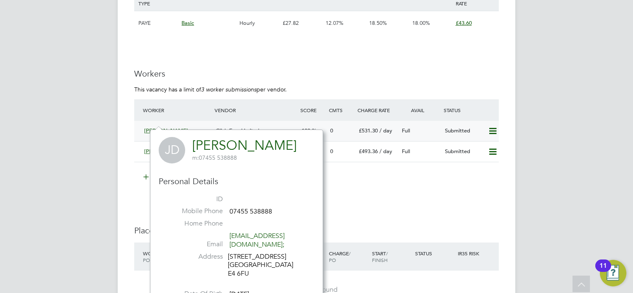
scroll to position [1159, 0]
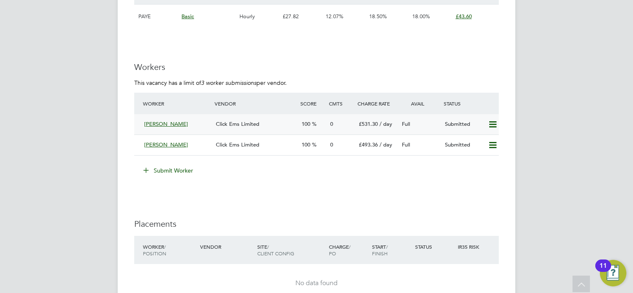
click at [234, 120] on span "Click Ems Limited" at bounding box center [237, 123] width 43 height 7
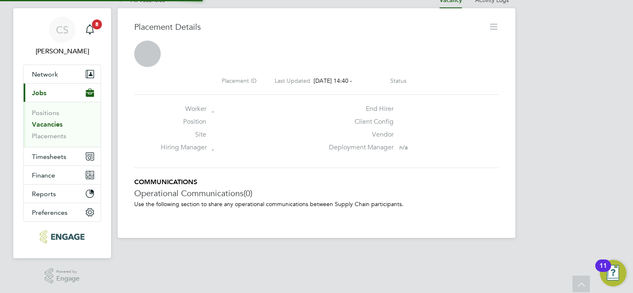
scroll to position [4, 4]
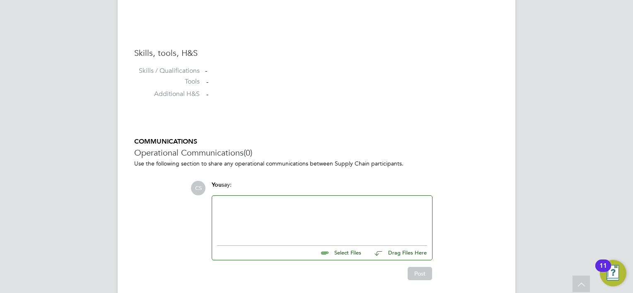
click at [356, 251] on input "file" at bounding box center [365, 252] width 124 height 12
click at [344, 253] on input "file" at bounding box center [365, 252] width 124 height 12
drag, startPoint x: 336, startPoint y: 214, endPoint x: 295, endPoint y: 216, distance: 41.0
click at [295, 216] on div at bounding box center [322, 219] width 210 height 36
click at [291, 221] on div at bounding box center [322, 219] width 210 height 36
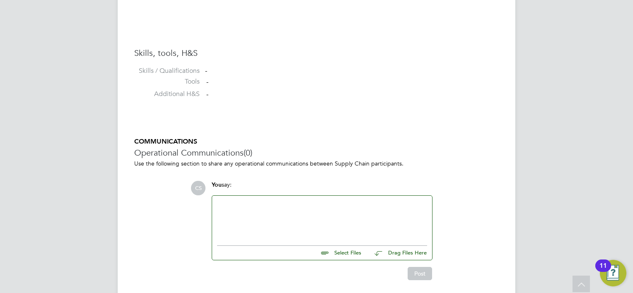
drag, startPoint x: 290, startPoint y: 221, endPoint x: 224, endPoint y: 202, distance: 69.2
click at [224, 202] on div at bounding box center [322, 219] width 210 height 36
click at [346, 252] on input "file" at bounding box center [365, 252] width 124 height 12
click at [349, 253] on input "file" at bounding box center [365, 252] width 124 height 12
type input "C:\fakepath\Jasmin Dhillon Click CV (2) curriculum (002).docx"
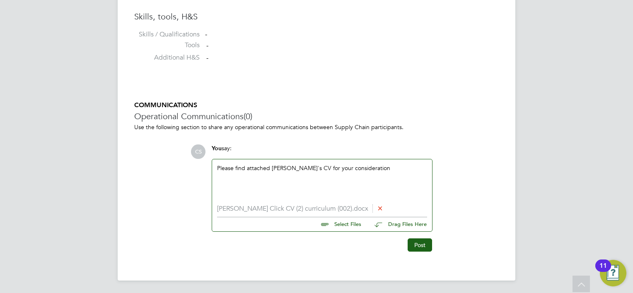
scroll to position [673, 0]
click at [416, 240] on button "Post" at bounding box center [419, 244] width 24 height 13
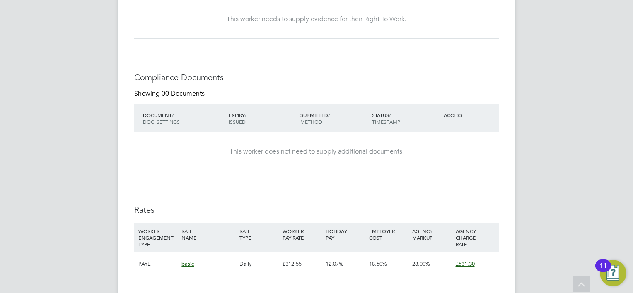
scroll to position [365, 0]
click at [157, 121] on span "DOC. SETTINGS" at bounding box center [161, 122] width 37 height 7
click at [169, 75] on h3 "Compliance Documents" at bounding box center [316, 78] width 364 height 11
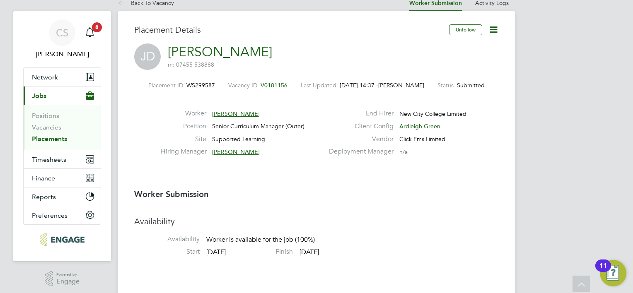
scroll to position [0, 0]
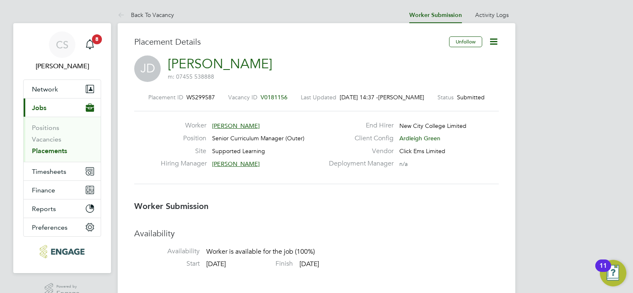
click at [490, 38] on icon at bounding box center [493, 41] width 10 height 10
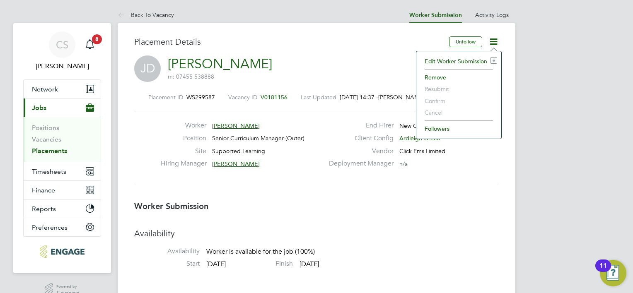
click at [464, 60] on li "Edit Worker Submission e" at bounding box center [458, 61] width 77 height 12
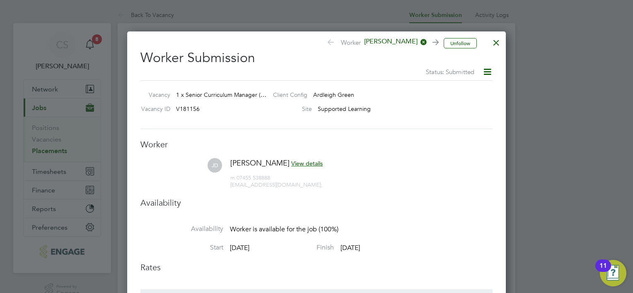
click at [489, 68] on icon at bounding box center [487, 72] width 10 height 10
click at [434, 180] on li "JD Jasmin Dhillon View details m: 07455 538888 jasmindhillon@live.co.uk;" at bounding box center [316, 177] width 352 height 39
click at [500, 43] on div at bounding box center [496, 40] width 15 height 15
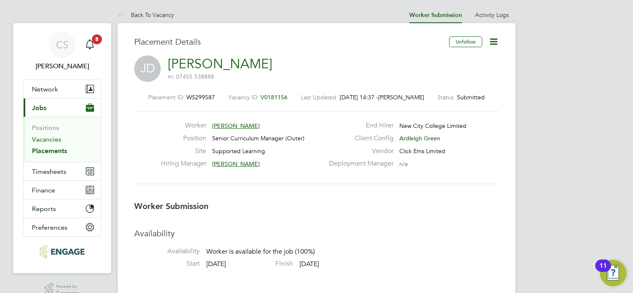
click at [50, 140] on link "Vacancies" at bounding box center [46, 139] width 29 height 8
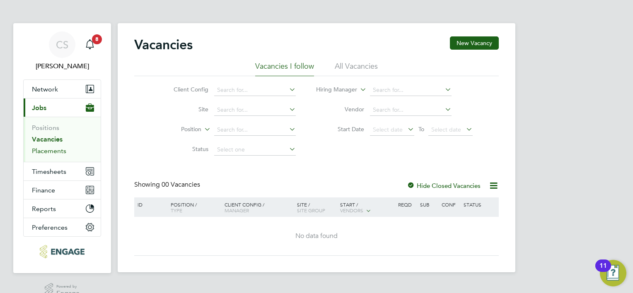
click at [47, 149] on link "Placements" at bounding box center [49, 151] width 34 height 8
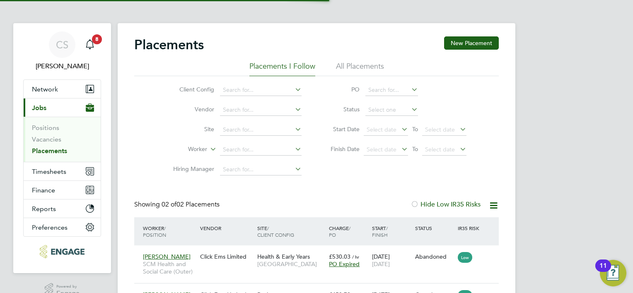
scroll to position [4, 4]
click at [47, 169] on span "Timesheets" at bounding box center [49, 172] width 34 height 8
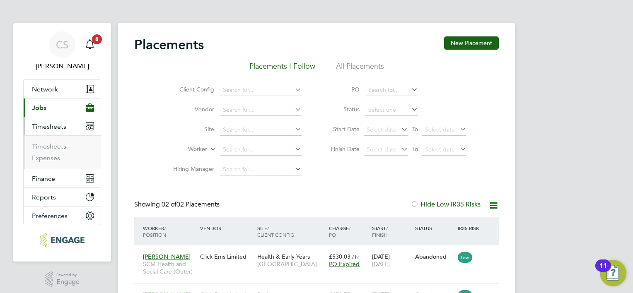
click at [58, 108] on button "Current page: Jobs" at bounding box center [62, 108] width 77 height 18
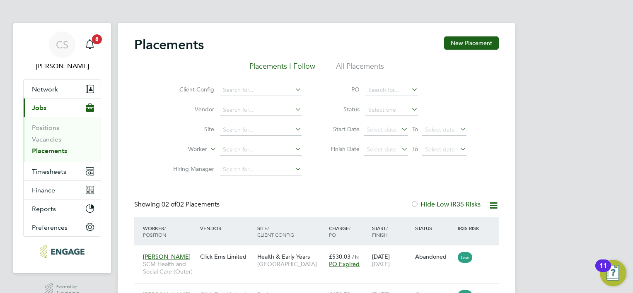
click at [49, 108] on button "Current page: Jobs" at bounding box center [62, 108] width 77 height 18
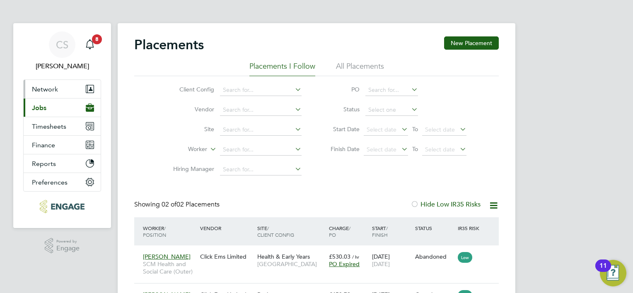
click at [57, 89] on span "Network" at bounding box center [45, 89] width 26 height 8
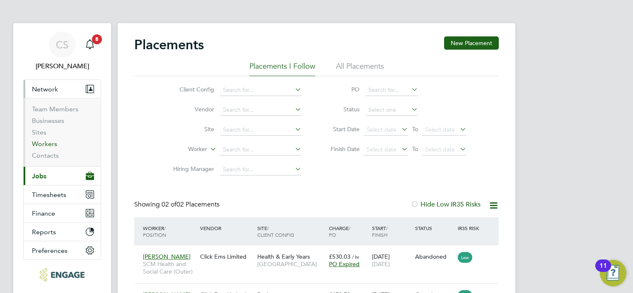
click at [52, 140] on link "Workers" at bounding box center [44, 144] width 25 height 8
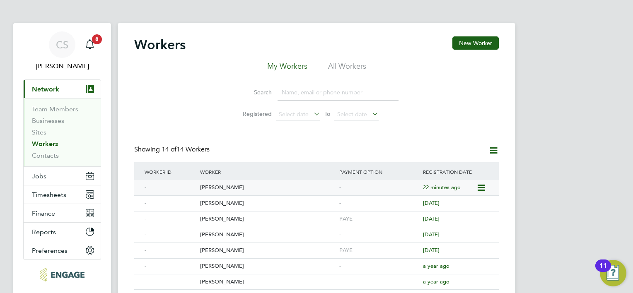
click at [243, 188] on div "Jasmin Dhillon" at bounding box center [267, 187] width 139 height 15
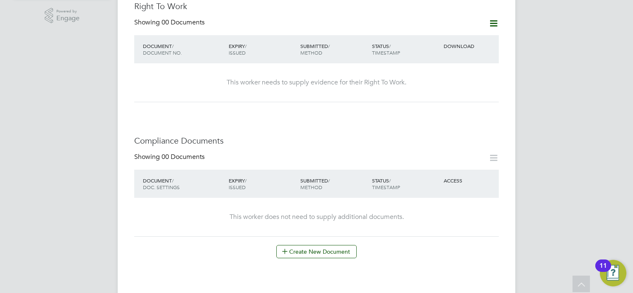
scroll to position [331, 0]
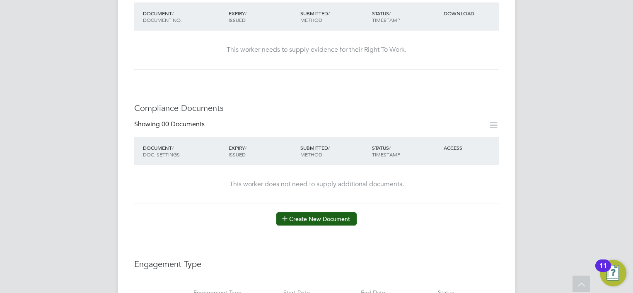
click at [291, 212] on button "Create New Document" at bounding box center [316, 218] width 80 height 13
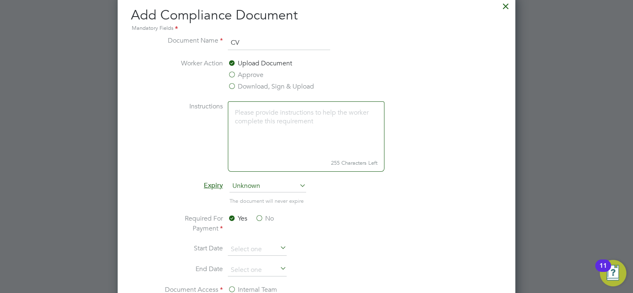
scroll to position [373, 0]
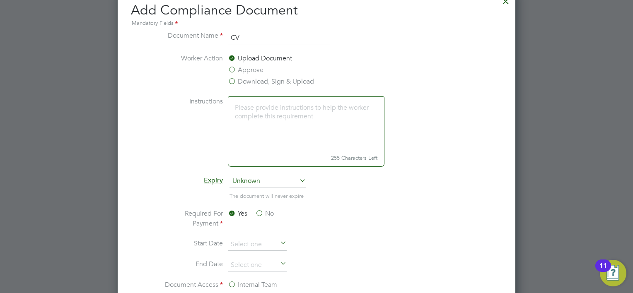
type input "CV"
click at [277, 114] on textarea at bounding box center [306, 123] width 157 height 55
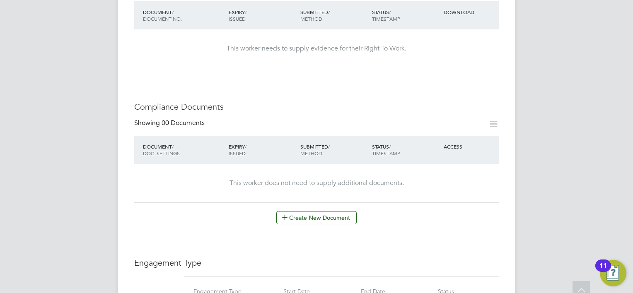
scroll to position [331, 0]
click at [507, 2] on div "Worker Details Unfollow [PERSON_NAME] m: 07455 538888 Personal Details ID Mobil…" at bounding box center [316, 202] width 397 height 1020
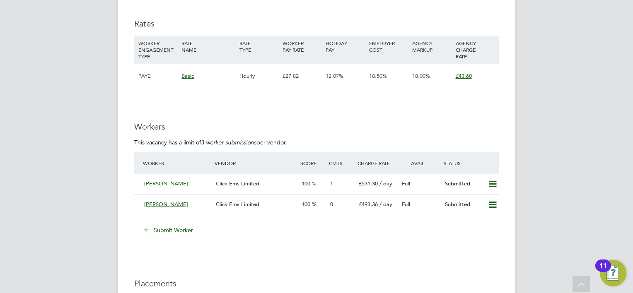
scroll to position [1118, 0]
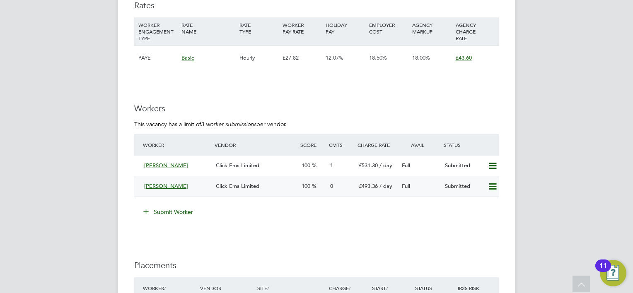
click at [176, 183] on span "[PERSON_NAME]" at bounding box center [166, 186] width 44 height 7
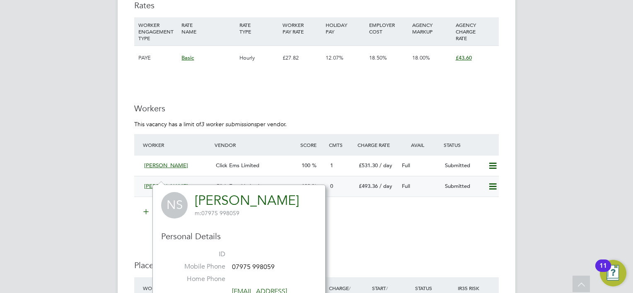
click at [495, 183] on icon at bounding box center [492, 186] width 10 height 7
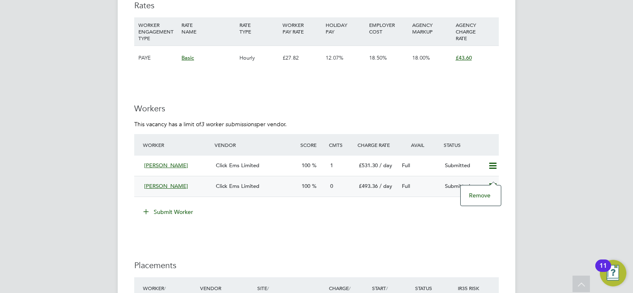
click at [245, 183] on span "Click Ems Limited" at bounding box center [237, 186] width 43 height 7
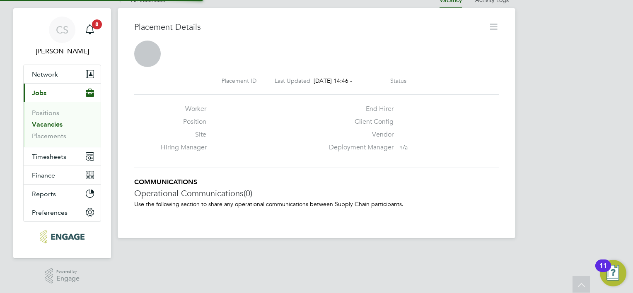
scroll to position [8, 124]
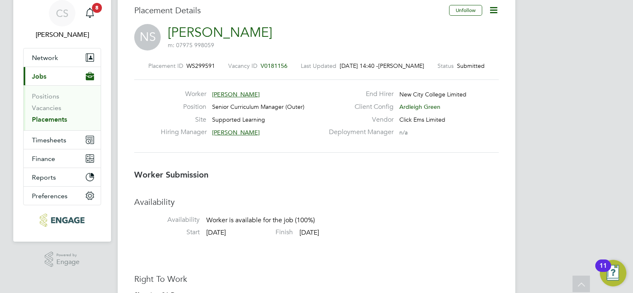
click at [53, 118] on link "Placements" at bounding box center [49, 120] width 35 height 8
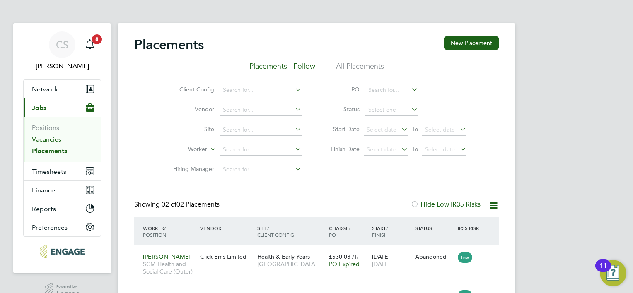
click at [51, 139] on link "Vacancies" at bounding box center [46, 139] width 29 height 8
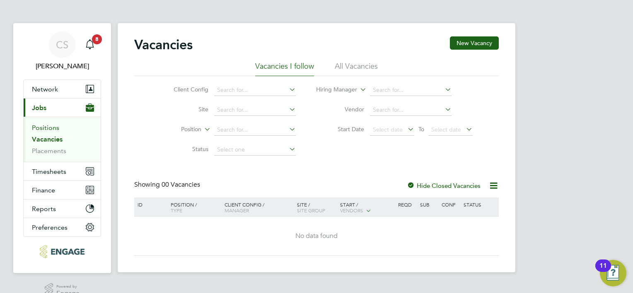
click at [52, 131] on link "Positions" at bounding box center [45, 128] width 27 height 8
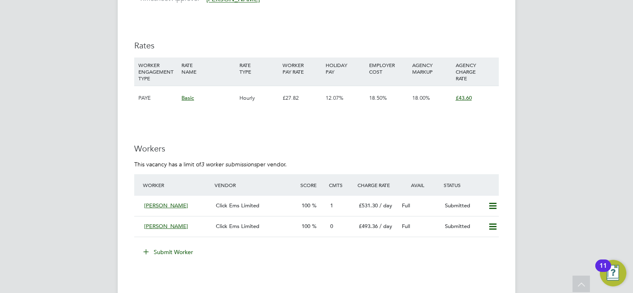
scroll to position [1118, 0]
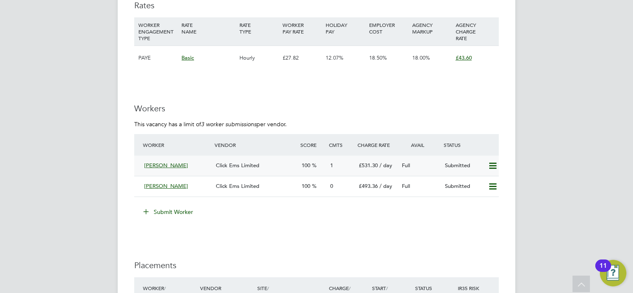
click at [176, 162] on span "Jasmin Dhillon" at bounding box center [166, 165] width 44 height 7
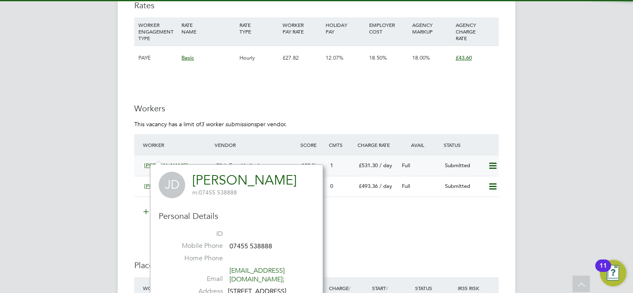
click at [230, 162] on span "Click Ems Limited" at bounding box center [237, 165] width 43 height 7
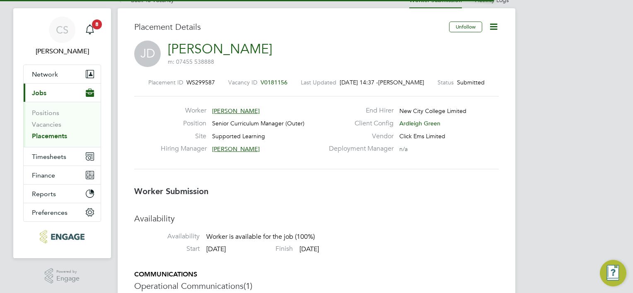
scroll to position [4, 4]
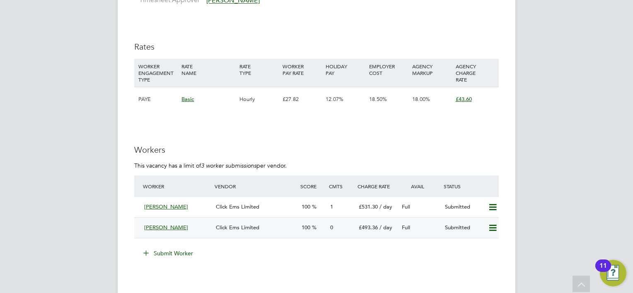
click at [168, 221] on div "Nicky Straughan" at bounding box center [177, 228] width 72 height 14
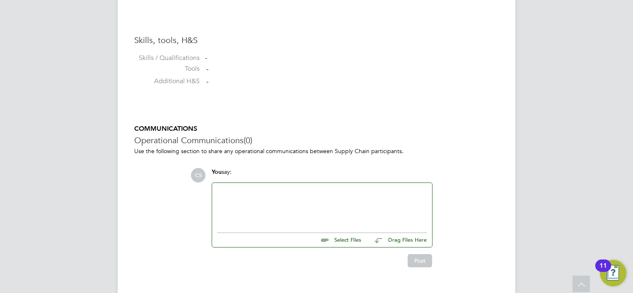
click at [238, 195] on div at bounding box center [322, 206] width 210 height 36
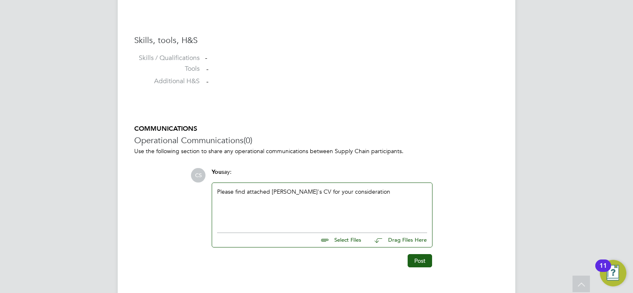
click at [349, 239] on input "file" at bounding box center [365, 239] width 124 height 12
click at [342, 237] on input "file" at bounding box center [365, 239] width 124 height 12
type input "C:\fakepath\Nicky Straughan Click CV.docx"
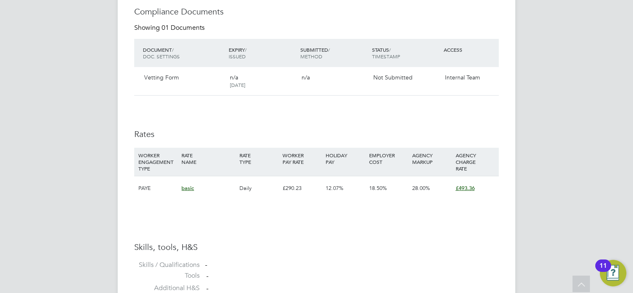
scroll to position [660, 0]
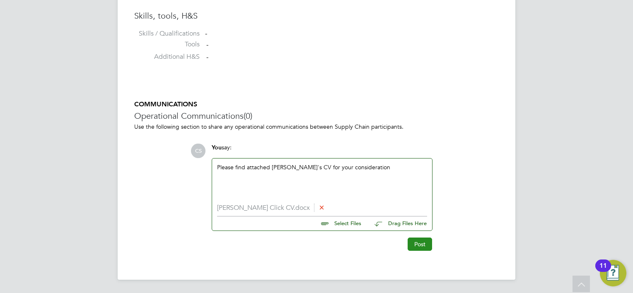
click at [415, 241] on button "Post" at bounding box center [419, 244] width 24 height 13
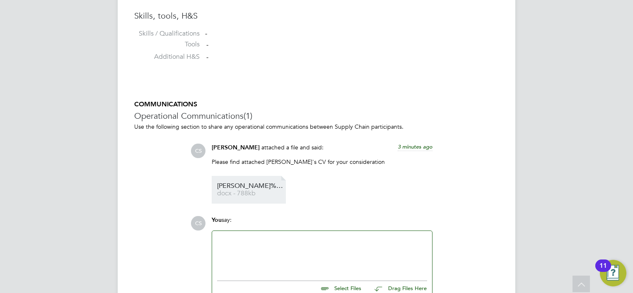
click at [261, 186] on span "Nicky%20Straughan%20Click%20CV" at bounding box center [250, 186] width 66 height 6
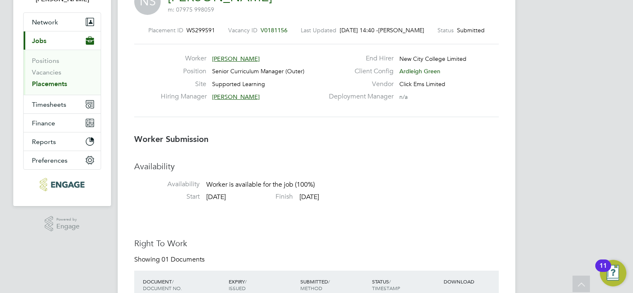
scroll to position [21, 0]
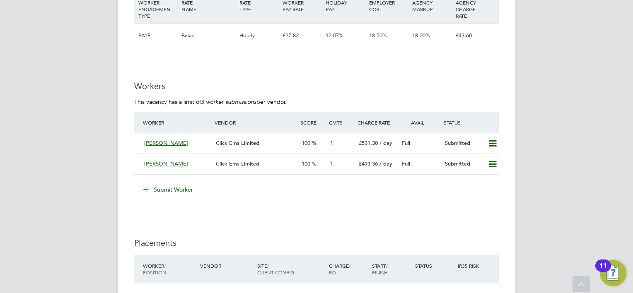
scroll to position [1159, 0]
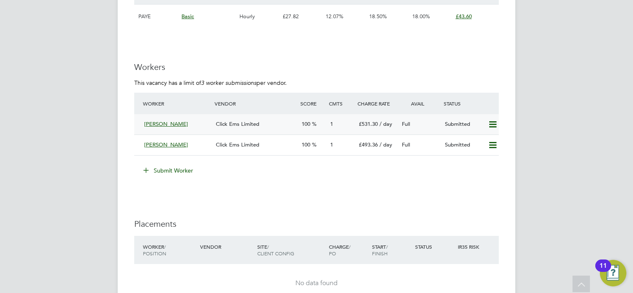
click at [166, 120] on span "Jasmin Dhillon" at bounding box center [166, 123] width 44 height 7
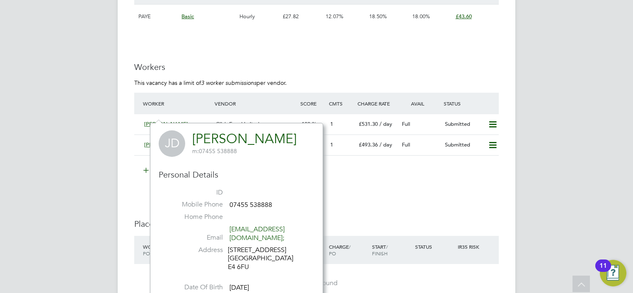
click at [349, 164] on div "Submit Worker" at bounding box center [317, 170] width 361 height 13
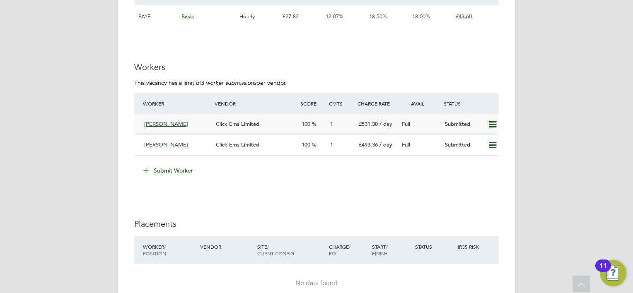
click at [249, 120] on span "Click Ems Limited" at bounding box center [237, 123] width 43 height 7
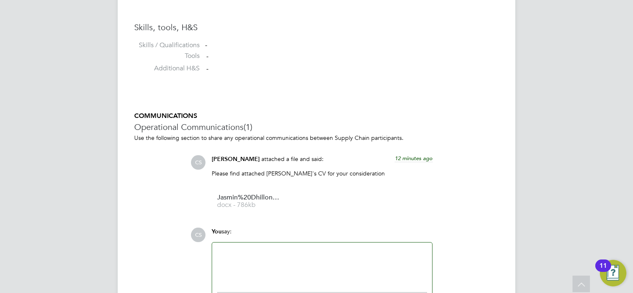
scroll to position [662, 0]
click at [263, 202] on span "docx - 786kb" at bounding box center [250, 204] width 66 height 6
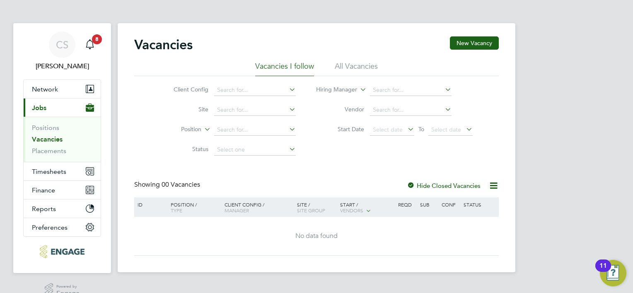
click at [53, 137] on link "Vacancies" at bounding box center [47, 139] width 31 height 8
click at [52, 127] on link "Positions" at bounding box center [45, 128] width 27 height 8
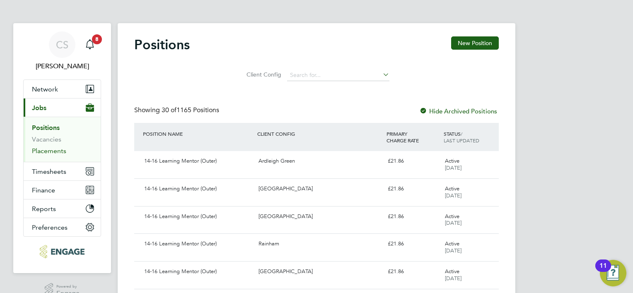
click at [53, 152] on link "Placements" at bounding box center [49, 151] width 34 height 8
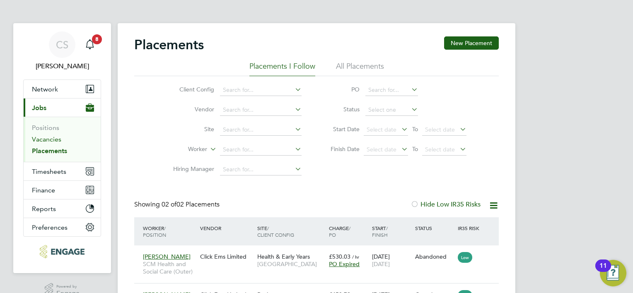
click at [53, 138] on link "Vacancies" at bounding box center [46, 139] width 29 height 8
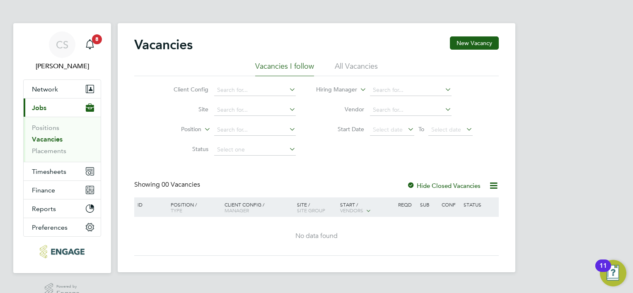
click at [411, 185] on div at bounding box center [411, 186] width 8 height 8
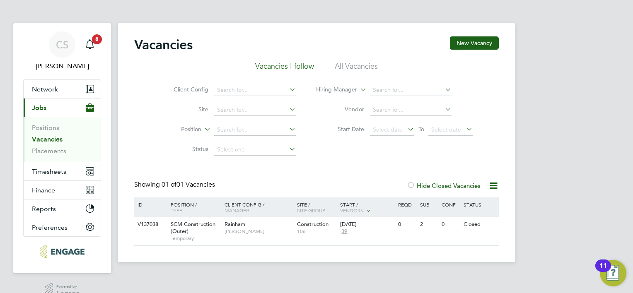
click at [412, 185] on div at bounding box center [411, 186] width 8 height 8
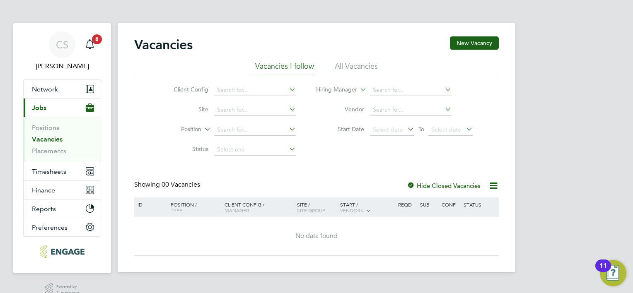
click at [287, 90] on icon at bounding box center [287, 90] width 0 height 12
click at [271, 113] on li "Ardleigh Green" at bounding box center [271, 112] width 114 height 11
type input "Ardleigh Green"
click at [443, 90] on icon at bounding box center [443, 90] width 0 height 12
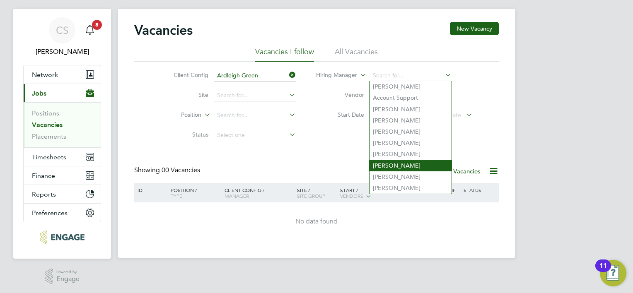
scroll to position [15, 0]
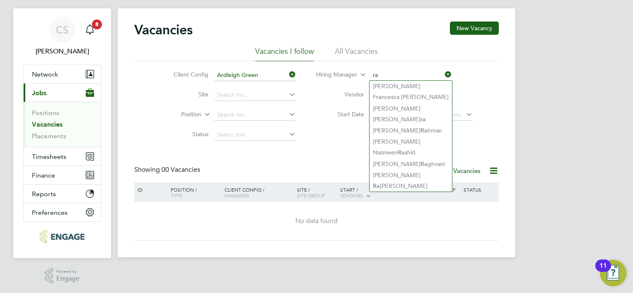
type input "ra"
click at [337, 145] on div "Vacancies New Vacancy Vacancies I follow All Vacancies Client Config Ardleigh G…" at bounding box center [316, 131] width 364 height 219
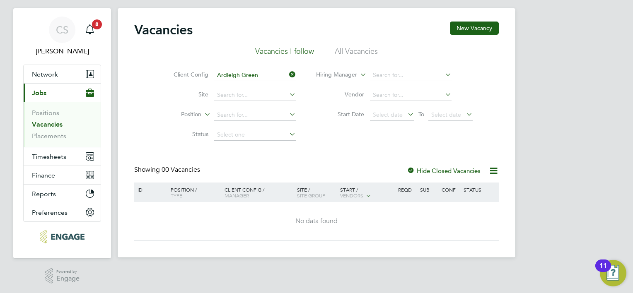
click at [265, 149] on div "Vacancies New Vacancy Vacancies I follow All Vacancies Client Config Ardleigh G…" at bounding box center [316, 131] width 364 height 219
click at [287, 134] on icon at bounding box center [287, 134] width 0 height 12
click at [339, 136] on div "Client Config Ardleigh Green Site Position Status Hiring Manager Vendor Start D…" at bounding box center [316, 103] width 364 height 84
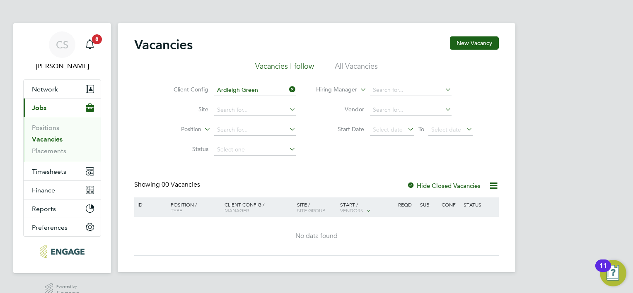
scroll to position [0, 0]
